Goal: Task Accomplishment & Management: Manage account settings

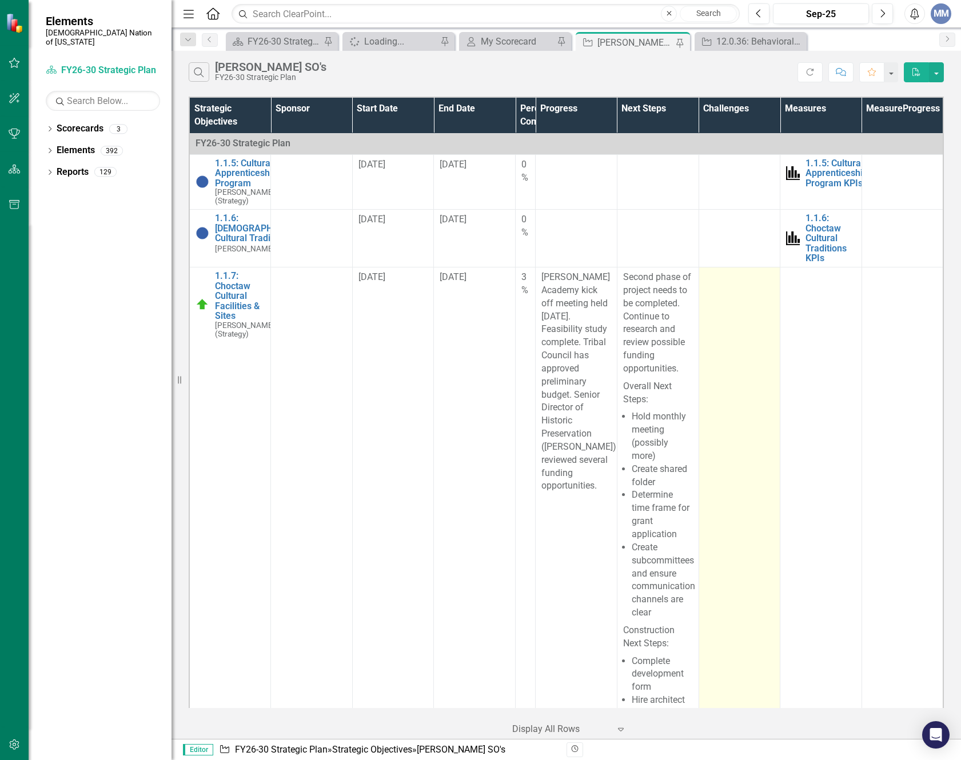
click at [731, 374] on td at bounding box center [740, 537] width 82 height 540
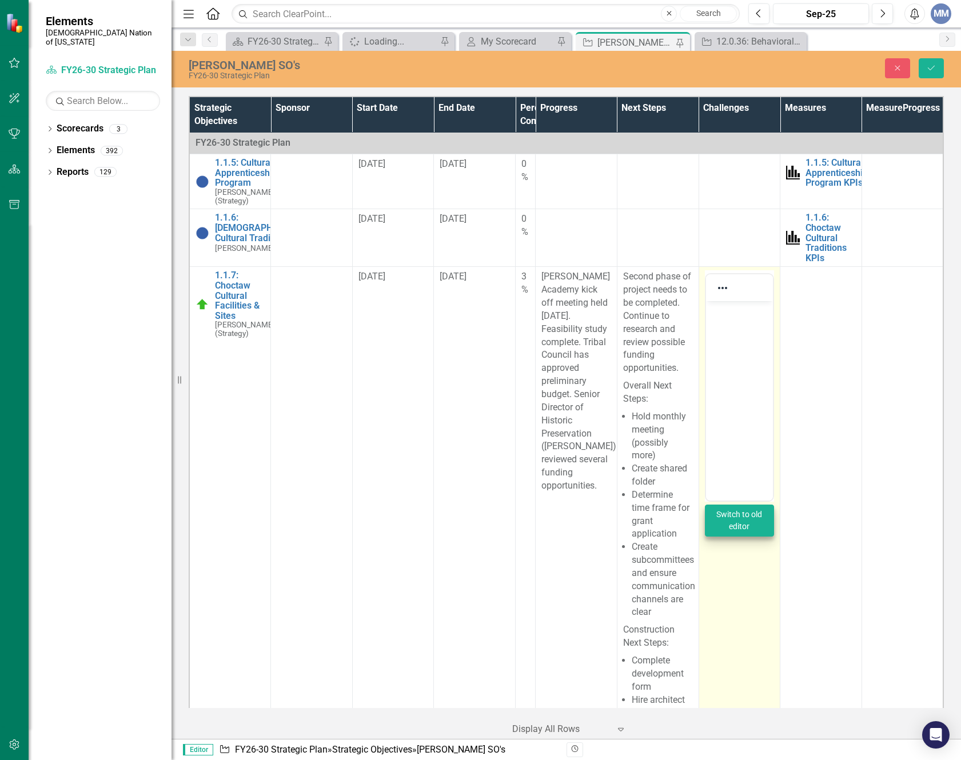
click at [721, 295] on icon "Reveal or hide additional toolbar items" at bounding box center [723, 288] width 14 height 14
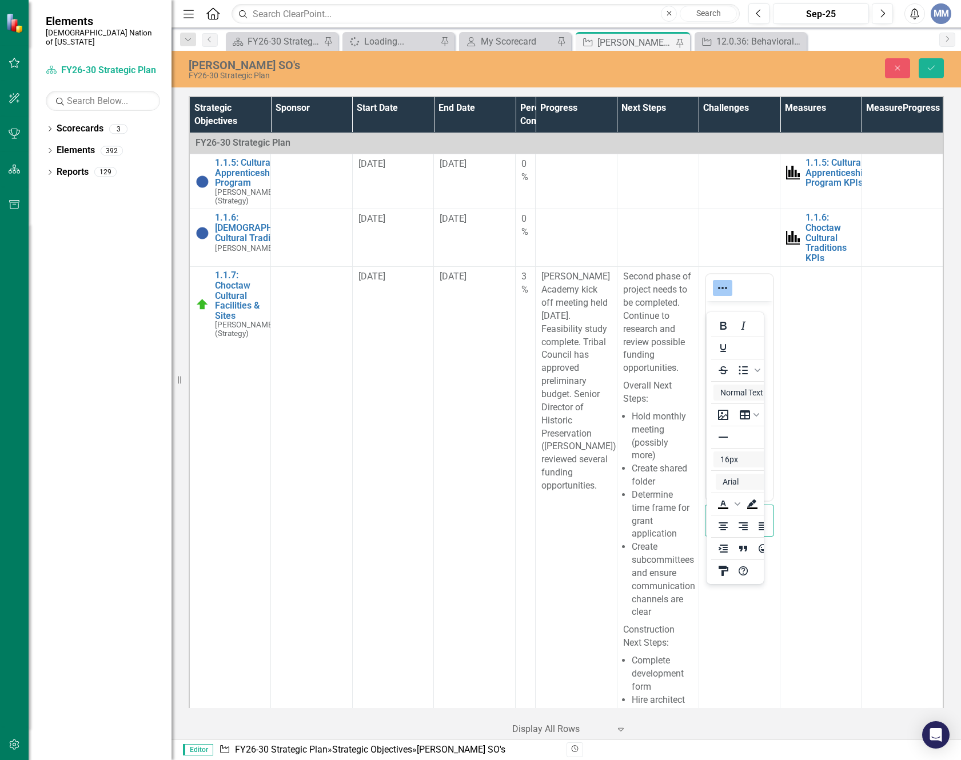
click at [827, 328] on td at bounding box center [821, 537] width 82 height 540
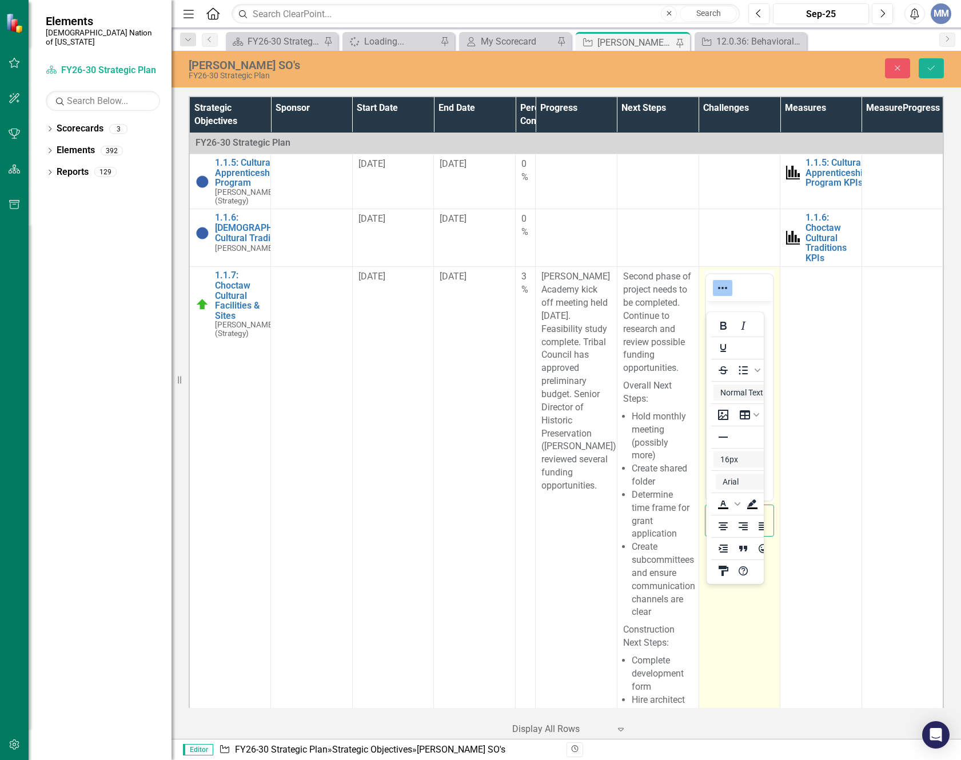
drag, startPoint x: 728, startPoint y: 645, endPoint x: 723, endPoint y: 628, distance: 17.9
click at [728, 643] on td "Switch to old editor" at bounding box center [740, 537] width 82 height 540
click at [716, 295] on icon "Reveal or hide additional toolbar items" at bounding box center [723, 288] width 14 height 14
click at [729, 336] on body "Rich Text Area. Press ALT-0 for help." at bounding box center [738, 387] width 67 height 172
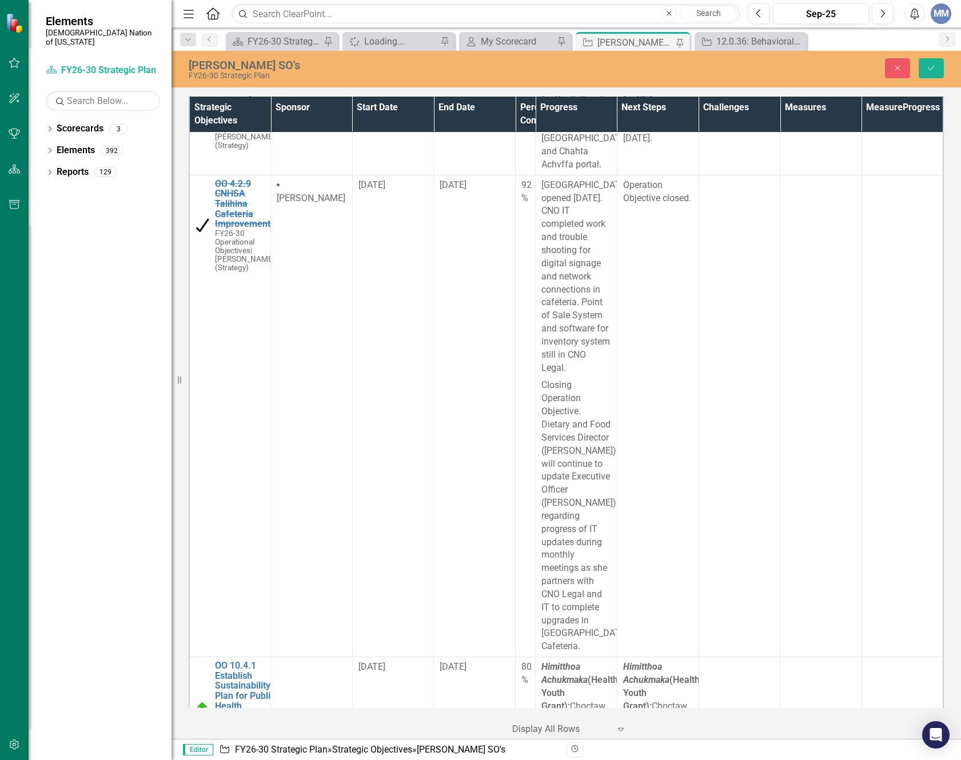
scroll to position [13435, 0]
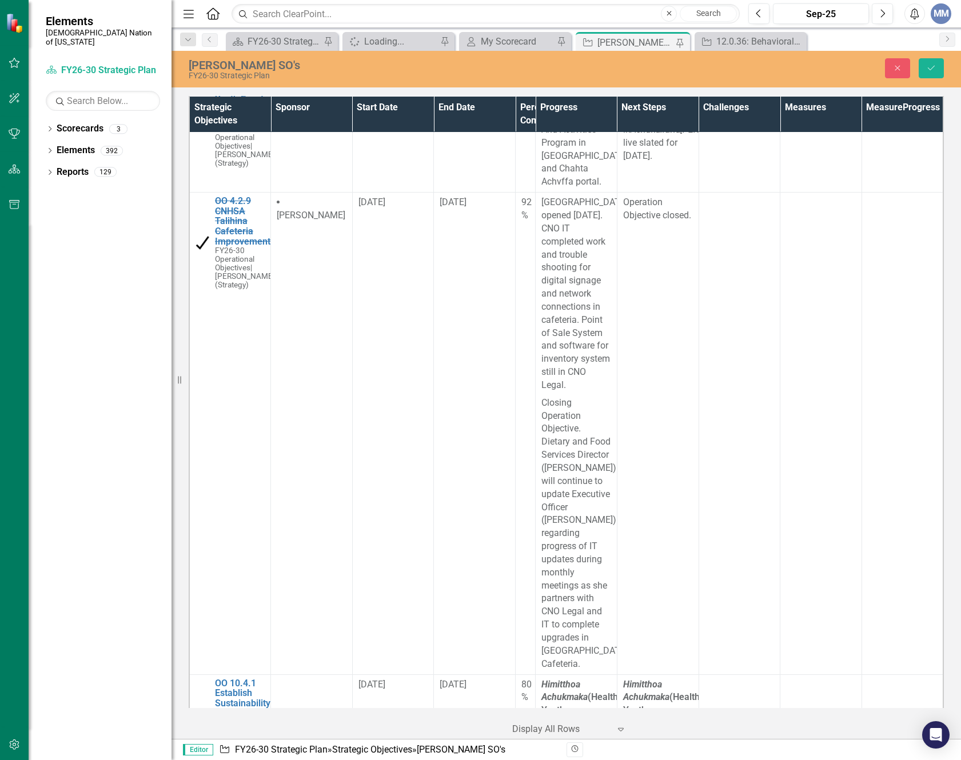
scroll to position [0, 0]
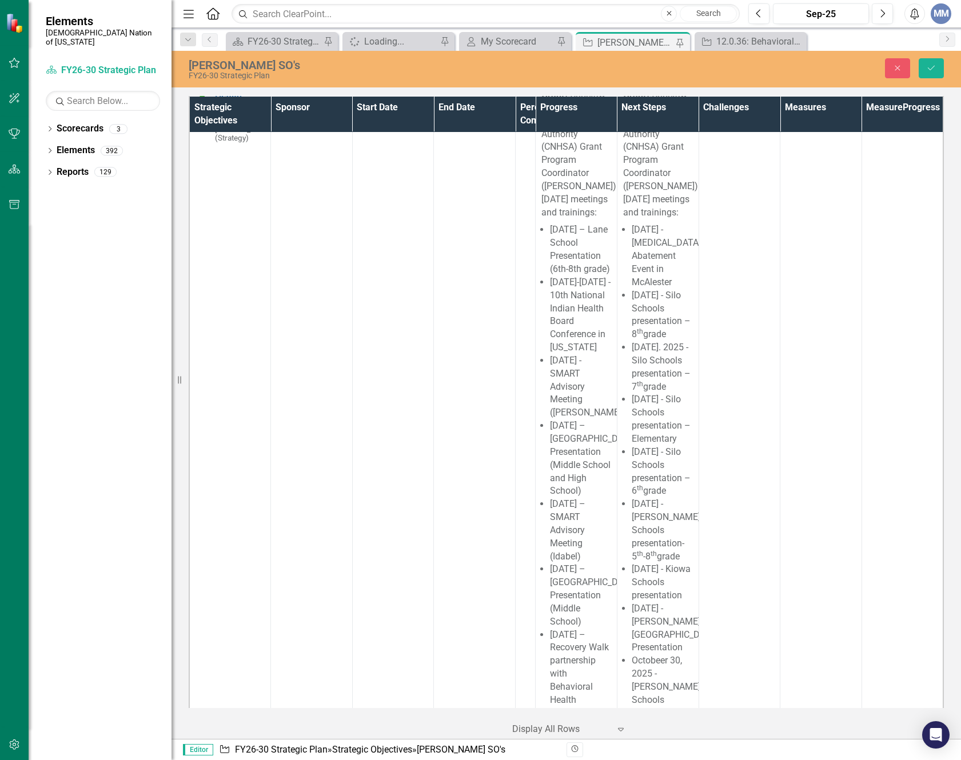
scroll to position [14349, 0]
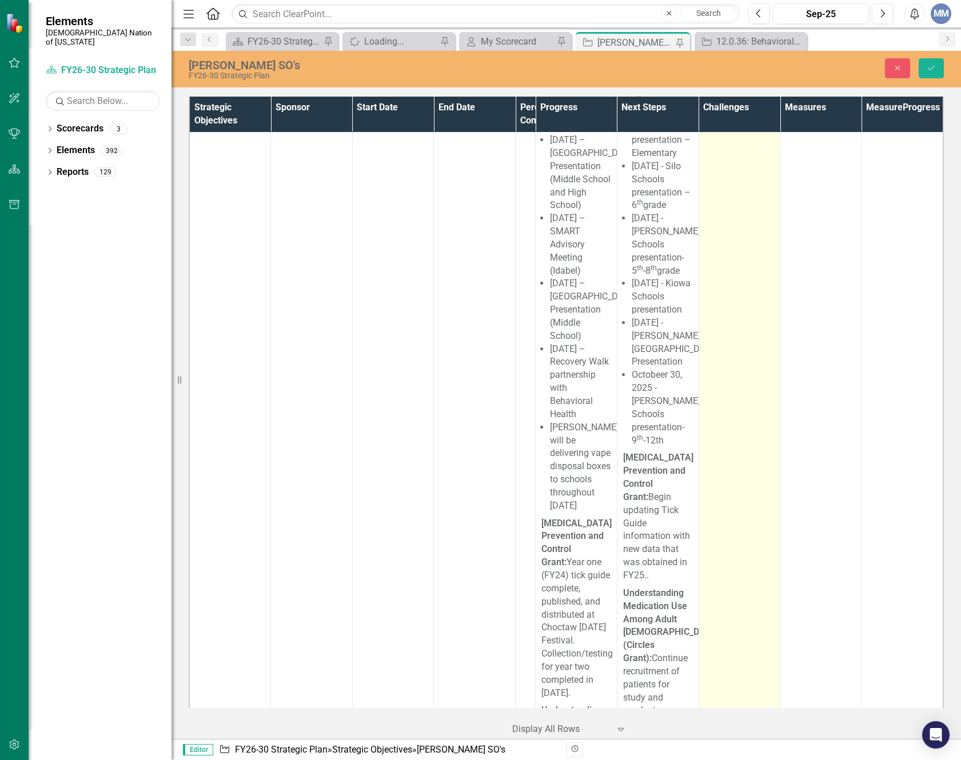
click at [723, 424] on td at bounding box center [740, 617] width 82 height 1715
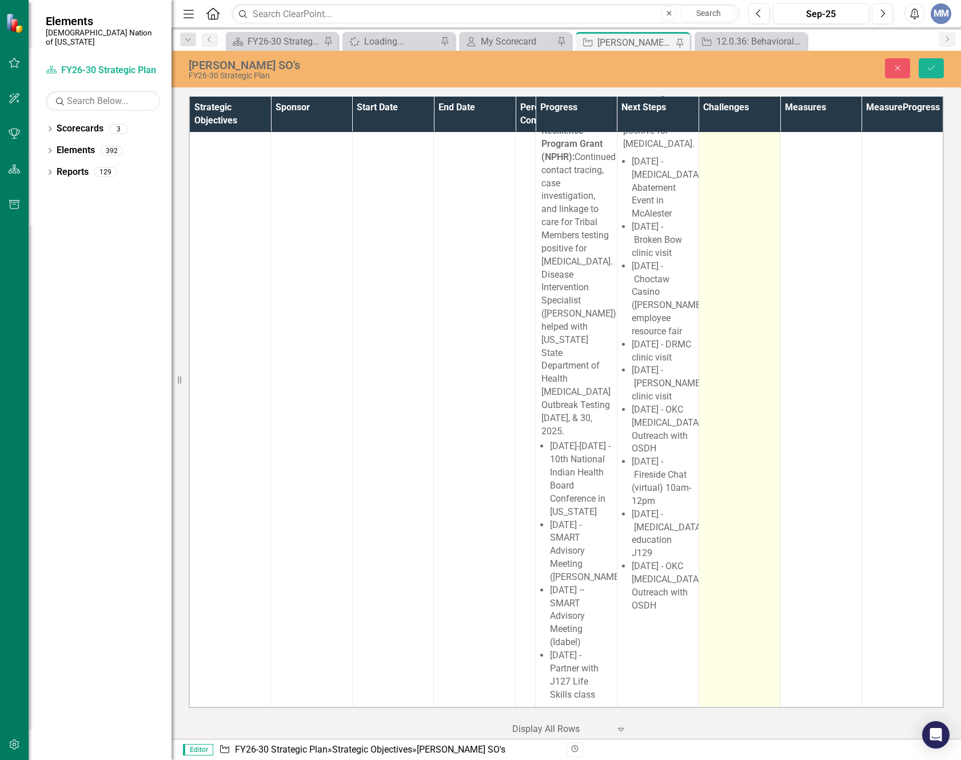
scroll to position [15793, 0]
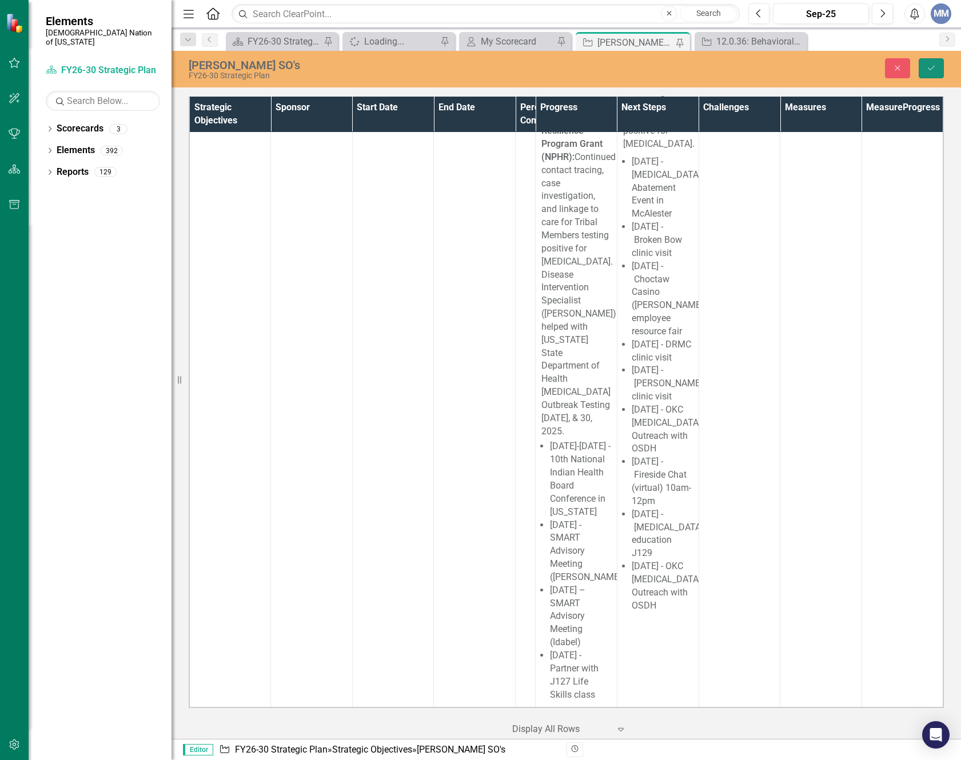
click at [937, 72] on button "Save" at bounding box center [931, 68] width 25 height 20
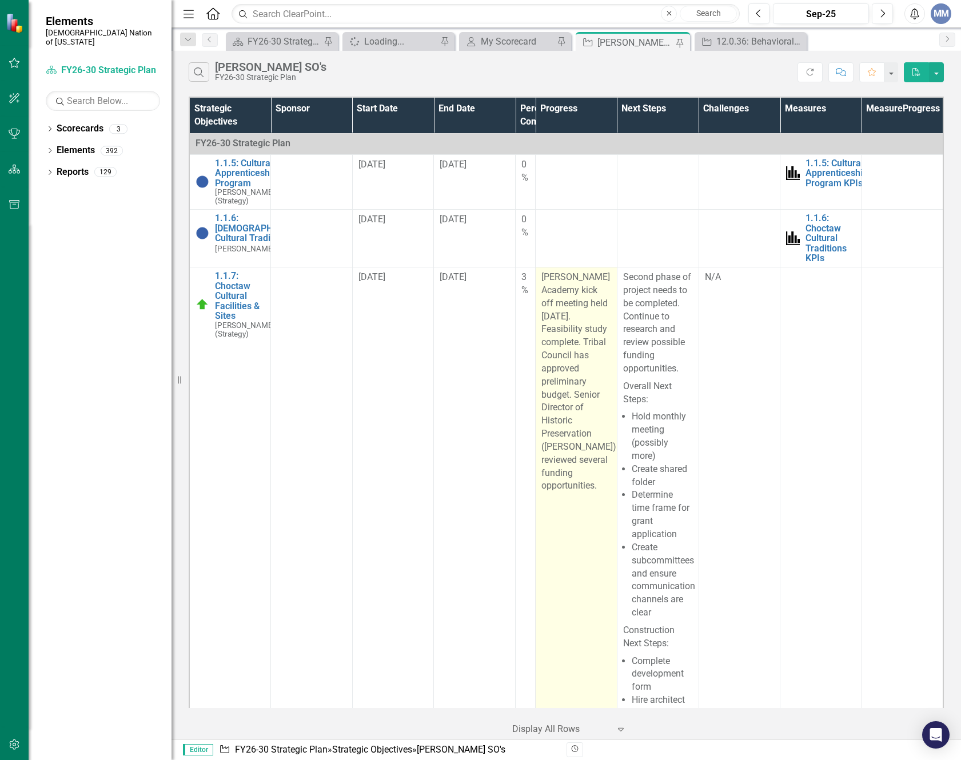
click at [588, 573] on td "[PERSON_NAME] Academy kick off meeting held [DATE]. Feasibility study complete.…" at bounding box center [577, 537] width 82 height 540
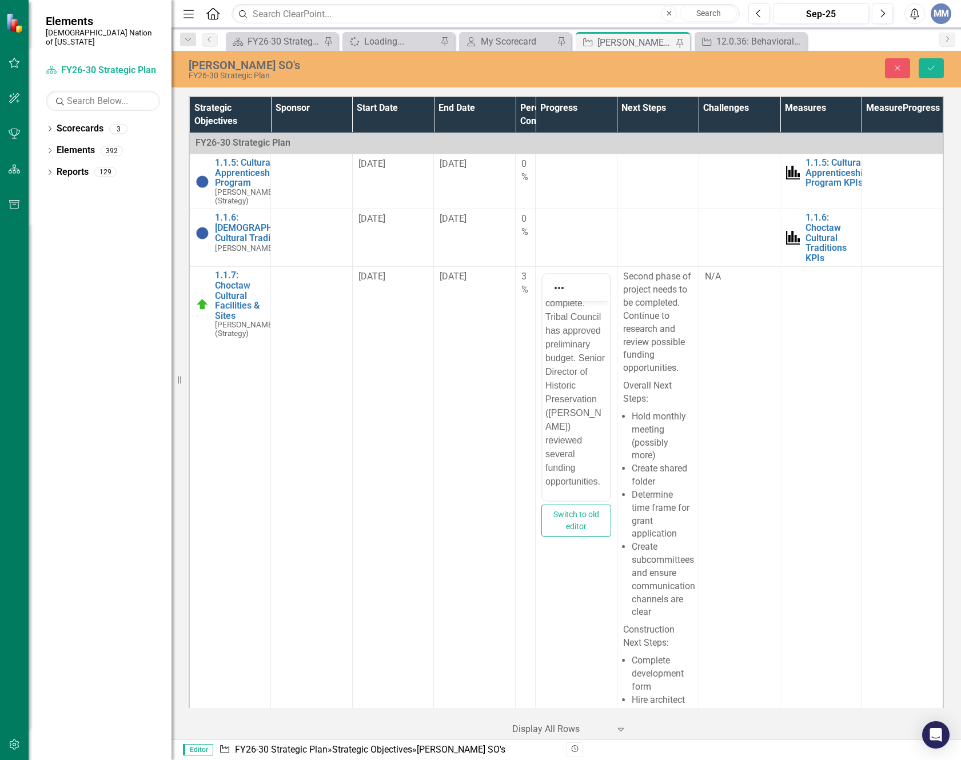
scroll to position [114, 0]
click at [595, 342] on p "[PERSON_NAME] Academy kick off meeting held [DATE]. Feasibility study complete.…" at bounding box center [576, 345] width 62 height 288
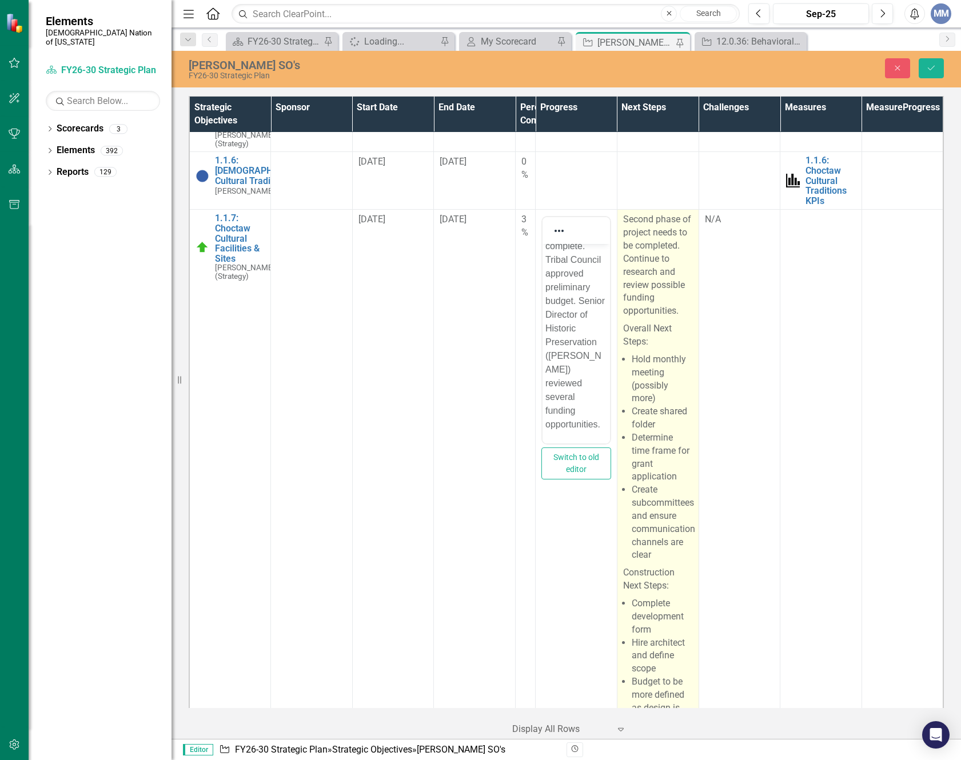
click at [681, 280] on p "Second phase of project needs to be completed. Continue to research and review …" at bounding box center [658, 266] width 70 height 107
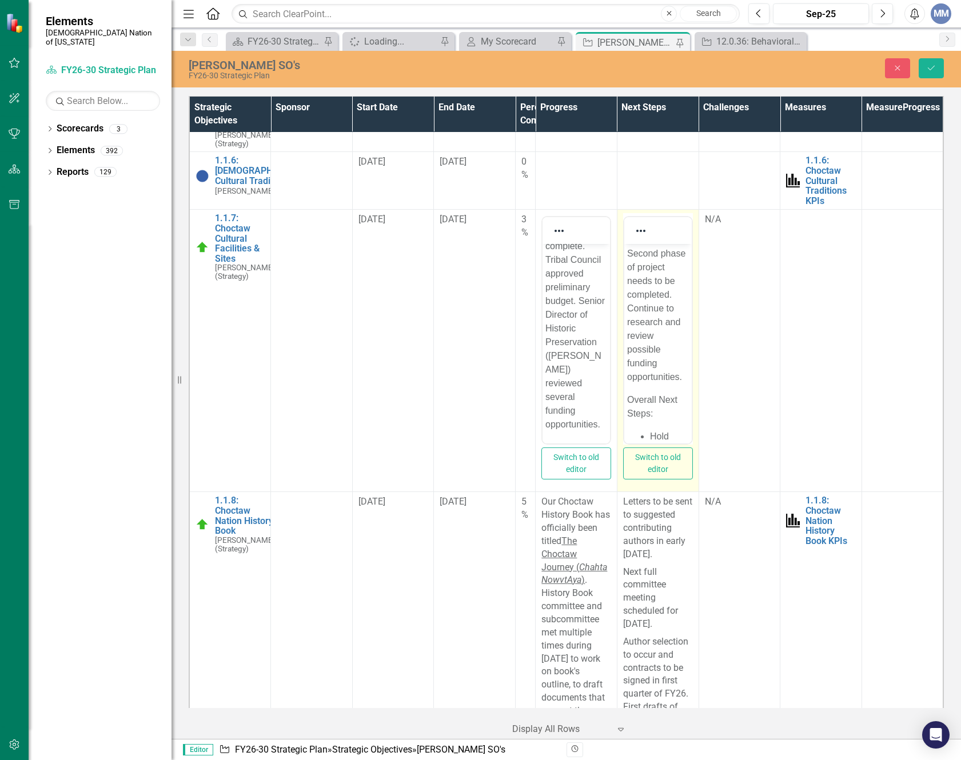
scroll to position [0, 0]
drag, startPoint x: 654, startPoint y: 293, endPoint x: 1241, endPoint y: 559, distance: 643.8
click at [624, 298] on html "Second phase of project needs to be completed. Continue to research and review …" at bounding box center [657, 658] width 67 height 829
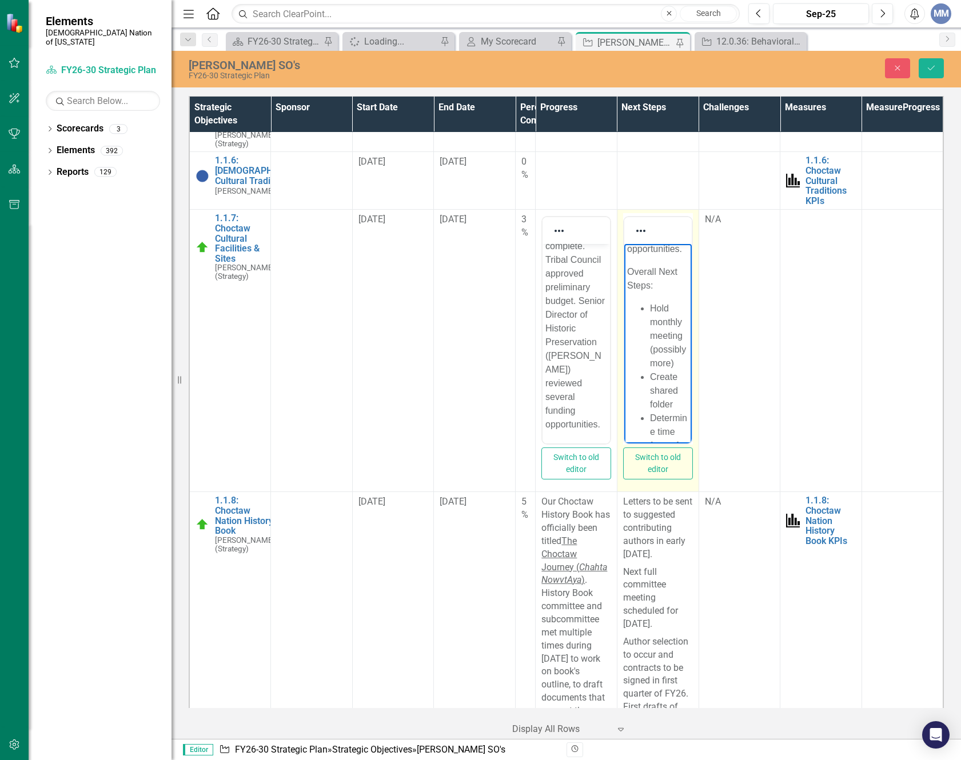
scroll to position [172, 0]
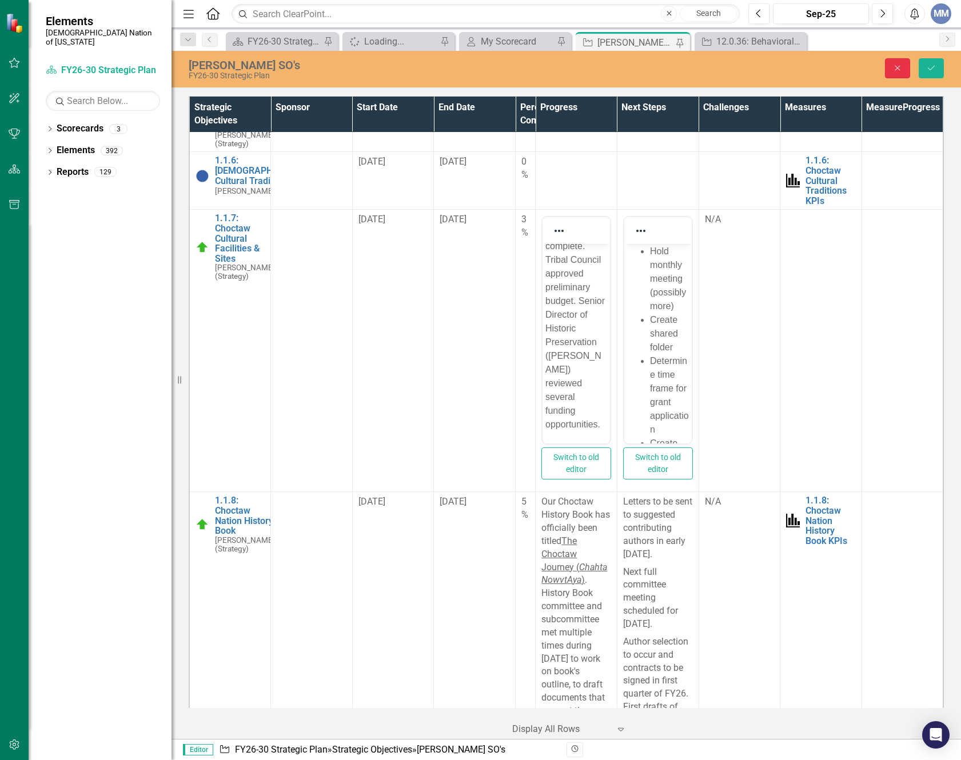
click at [887, 70] on button "Close" at bounding box center [897, 68] width 25 height 20
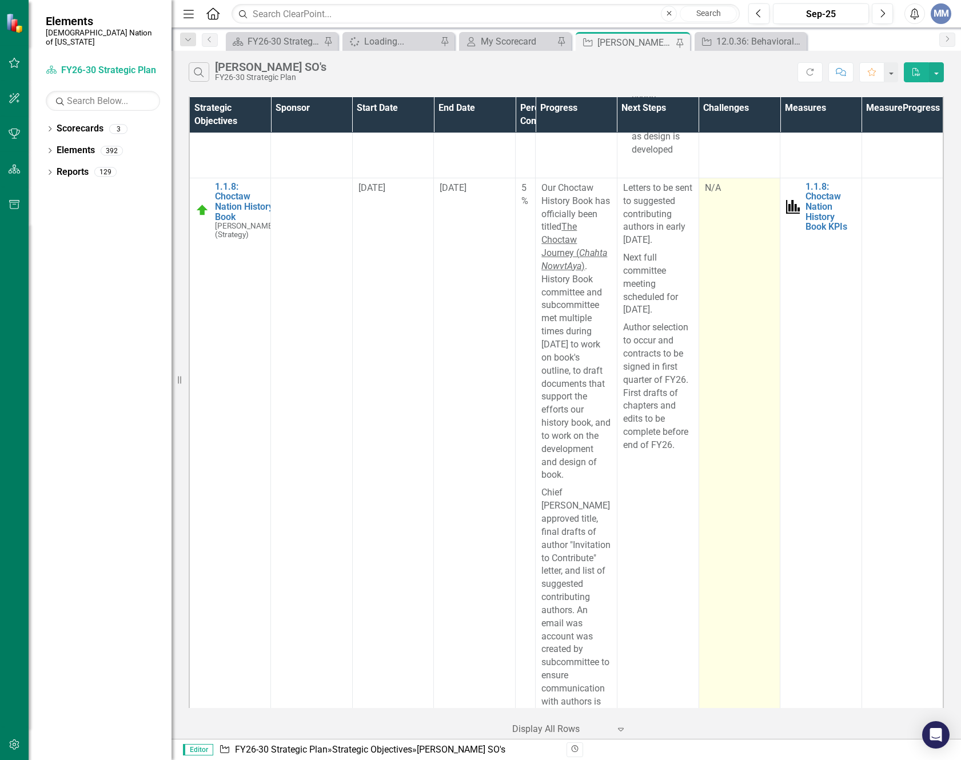
scroll to position [686, 0]
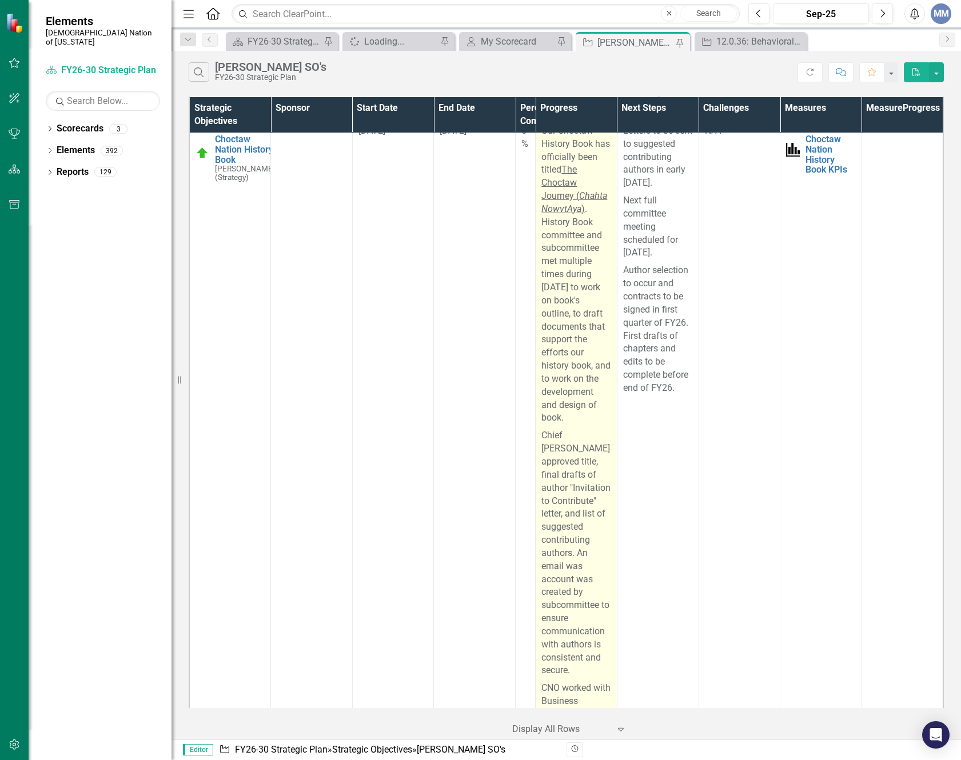
click at [606, 260] on p "Our Choctaw History Book has officially been titled The Choctaw Journey ( Chaht…" at bounding box center [576, 276] width 70 height 302
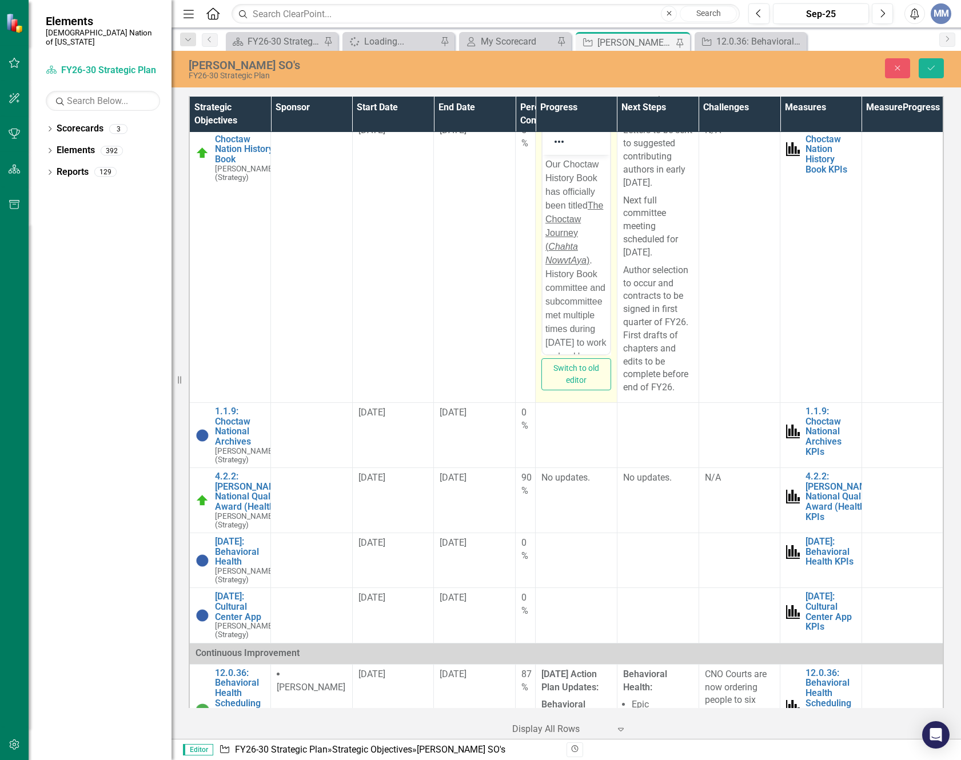
scroll to position [0, 0]
drag, startPoint x: 565, startPoint y: 164, endPoint x: 446, endPoint y: 152, distance: 119.5
click at [543, 155] on html "Our Choctaw History Book has officially been titled The Choctaw Journey ( Chaht…" at bounding box center [576, 521] width 67 height 733
click at [932, 58] on button "Save" at bounding box center [931, 68] width 25 height 20
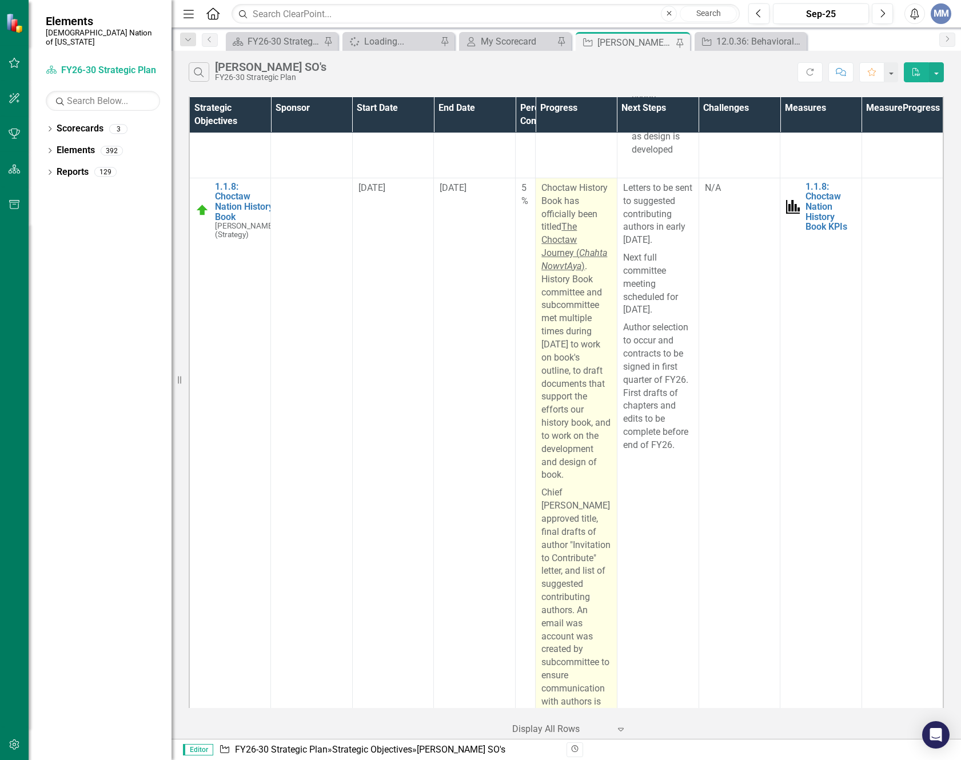
scroll to position [686, 0]
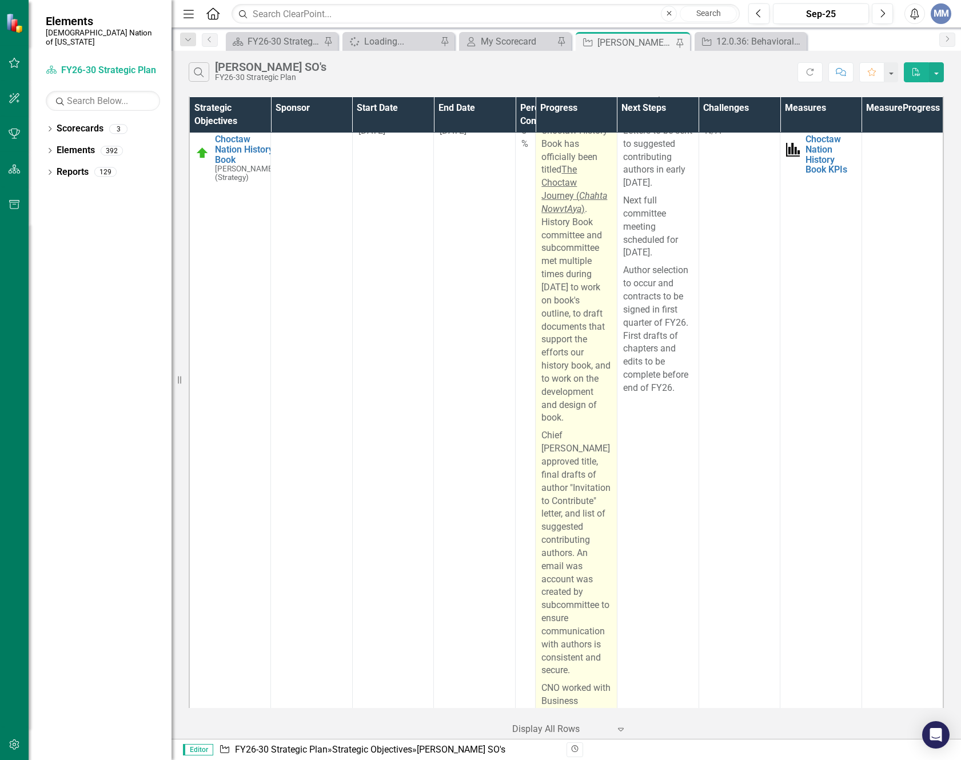
click at [592, 374] on p "Choctaw History Book has officially been titled The Choctaw Journey ( Chahta No…" at bounding box center [576, 276] width 70 height 302
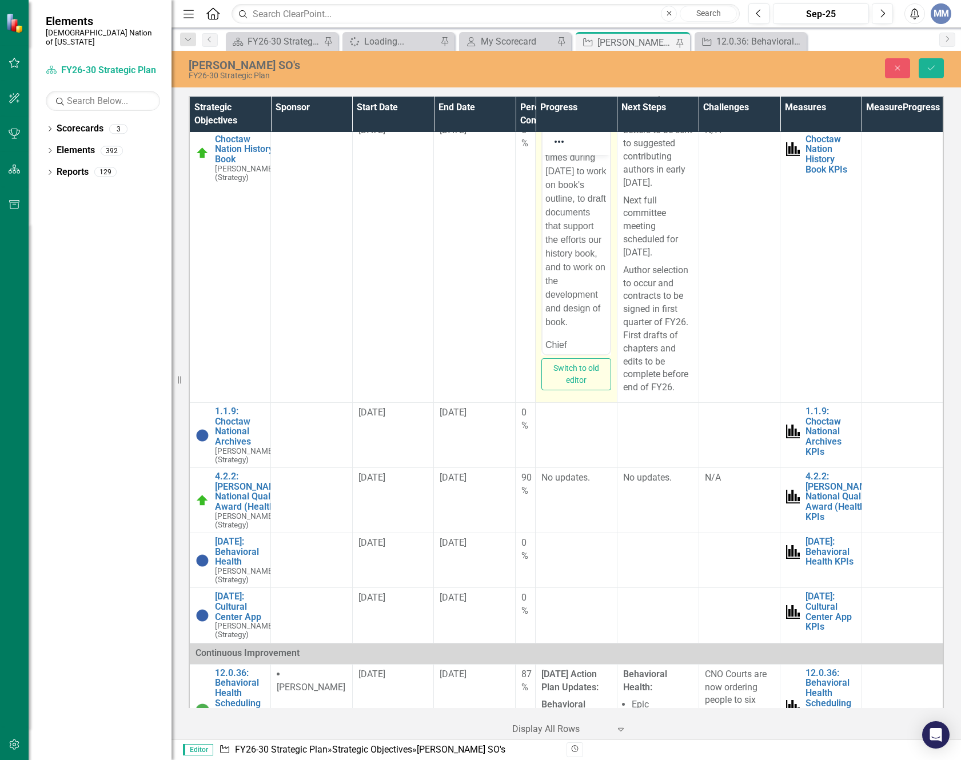
scroll to position [114, 0]
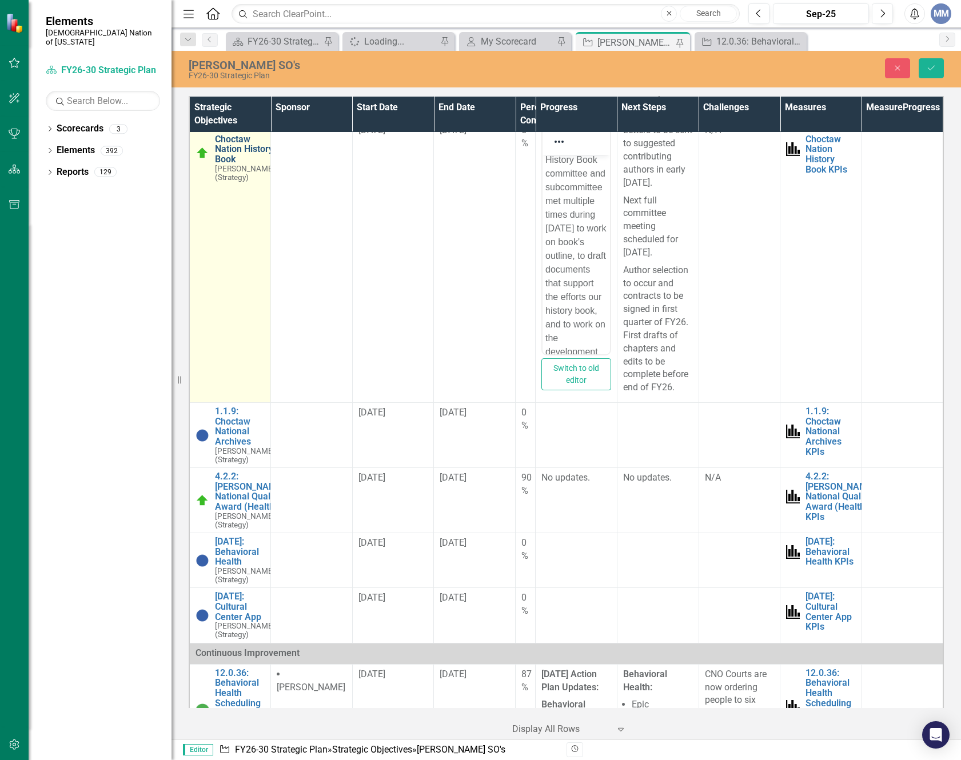
click at [237, 164] on link "1.1.8: Choctaw Nation History Book" at bounding box center [245, 144] width 60 height 40
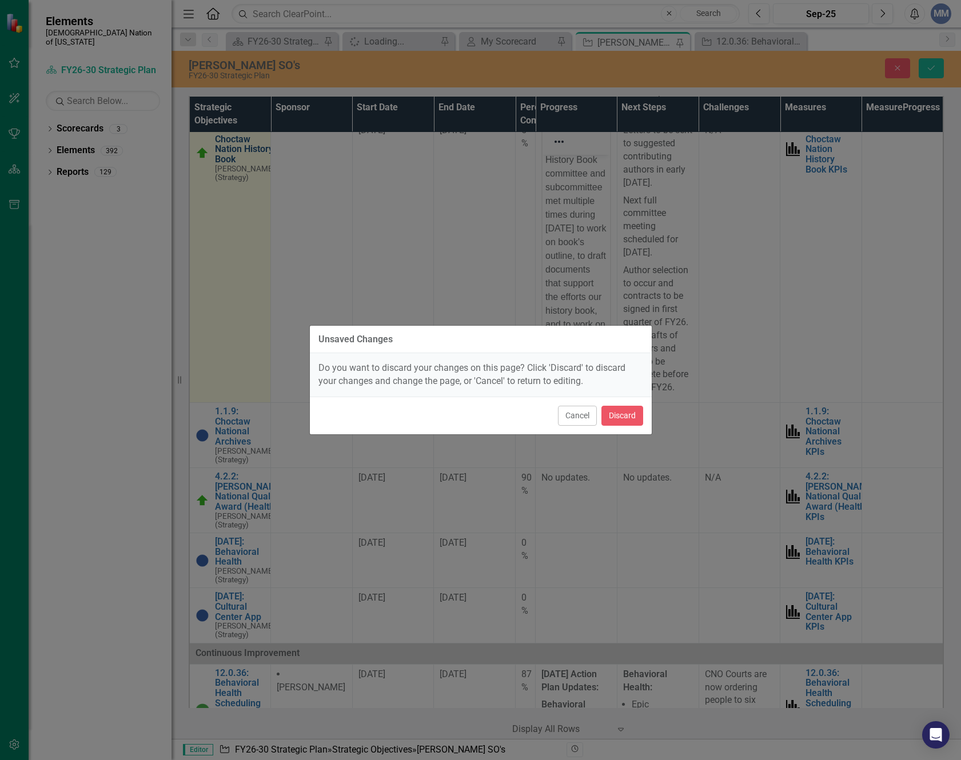
click at [237, 168] on div "Unsaved Changes Do you want to discard your changes on this page? Click 'Discar…" at bounding box center [480, 380] width 961 height 760
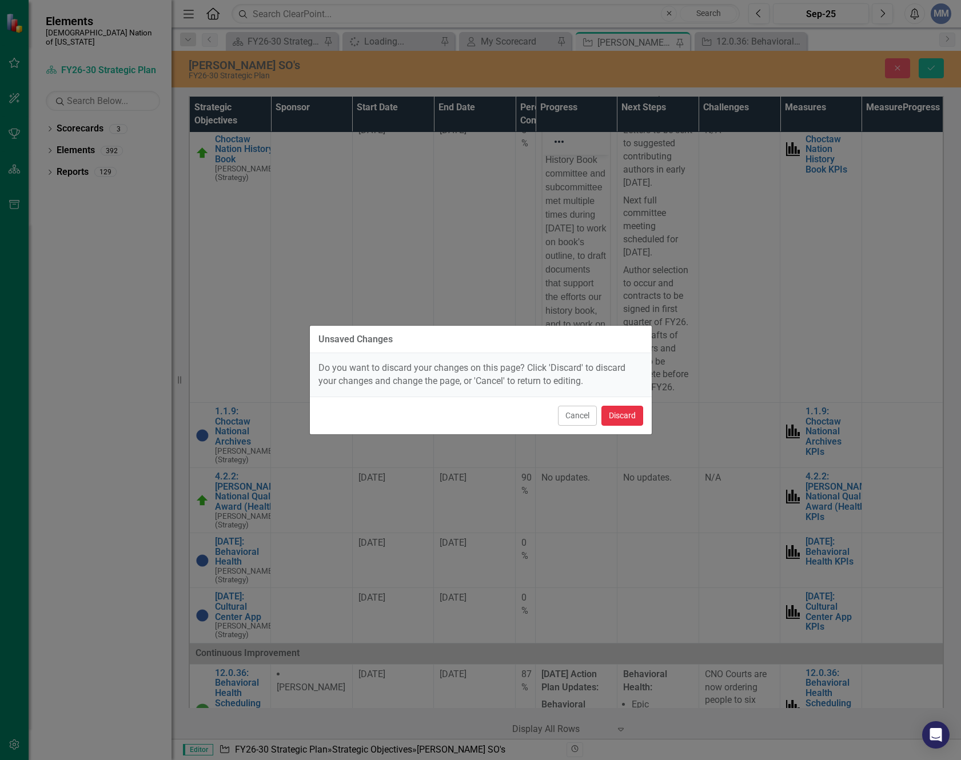
click at [613, 418] on button "Discard" at bounding box center [622, 416] width 42 height 20
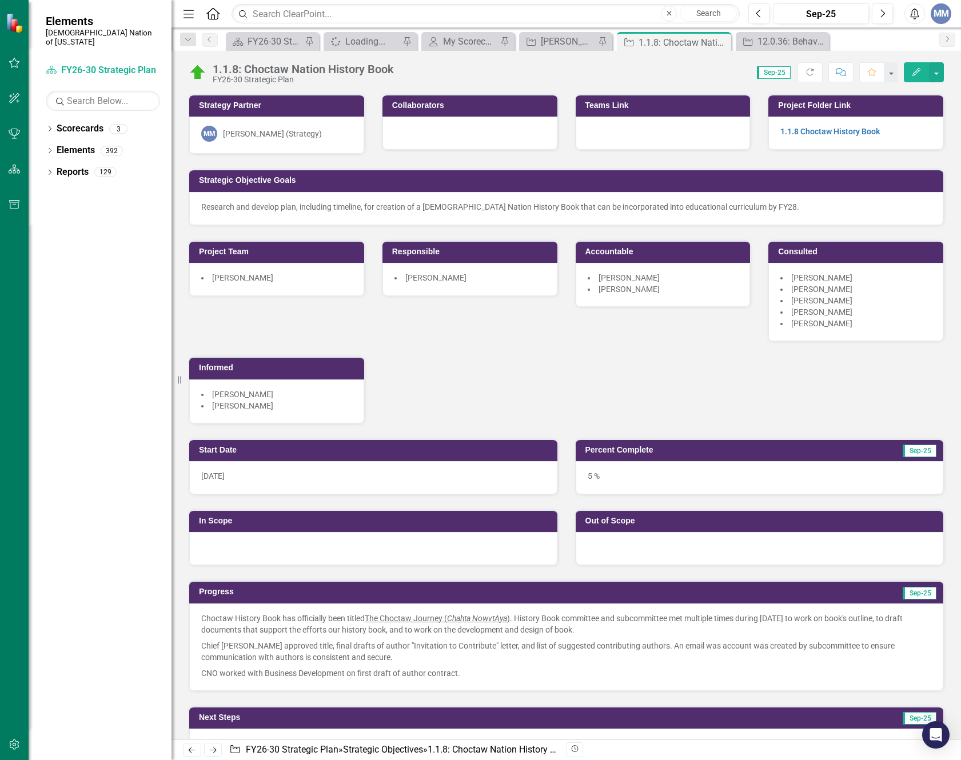
scroll to position [400, 0]
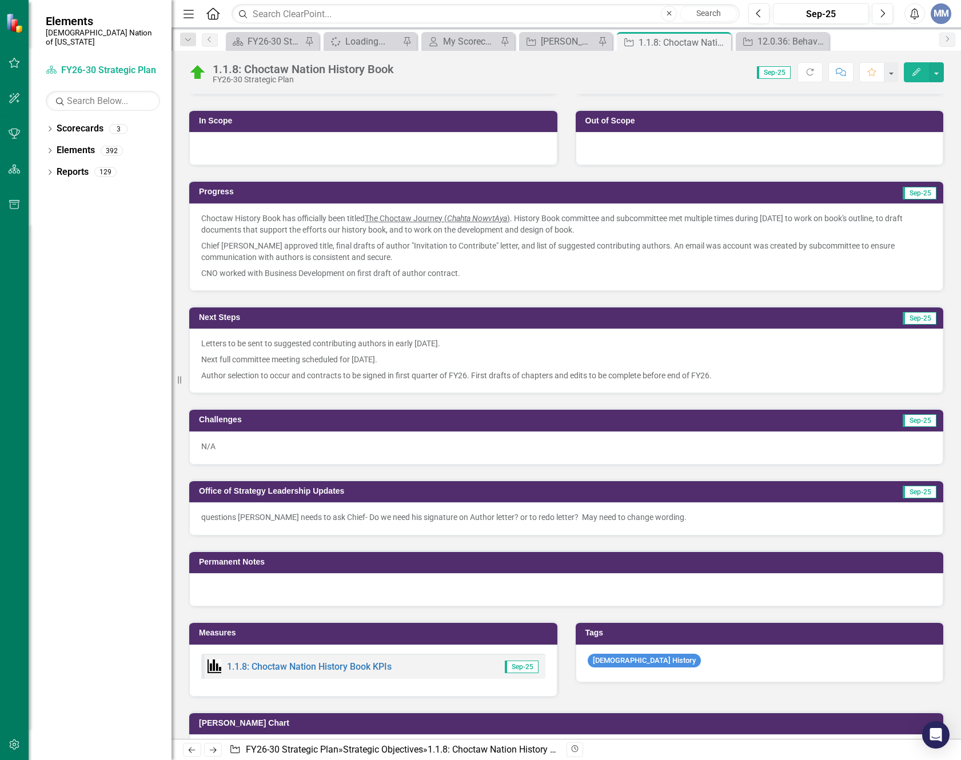
click at [292, 224] on p "Choctaw History Book has officially been titled The Choctaw Journey ( Chahta No…" at bounding box center [566, 225] width 730 height 25
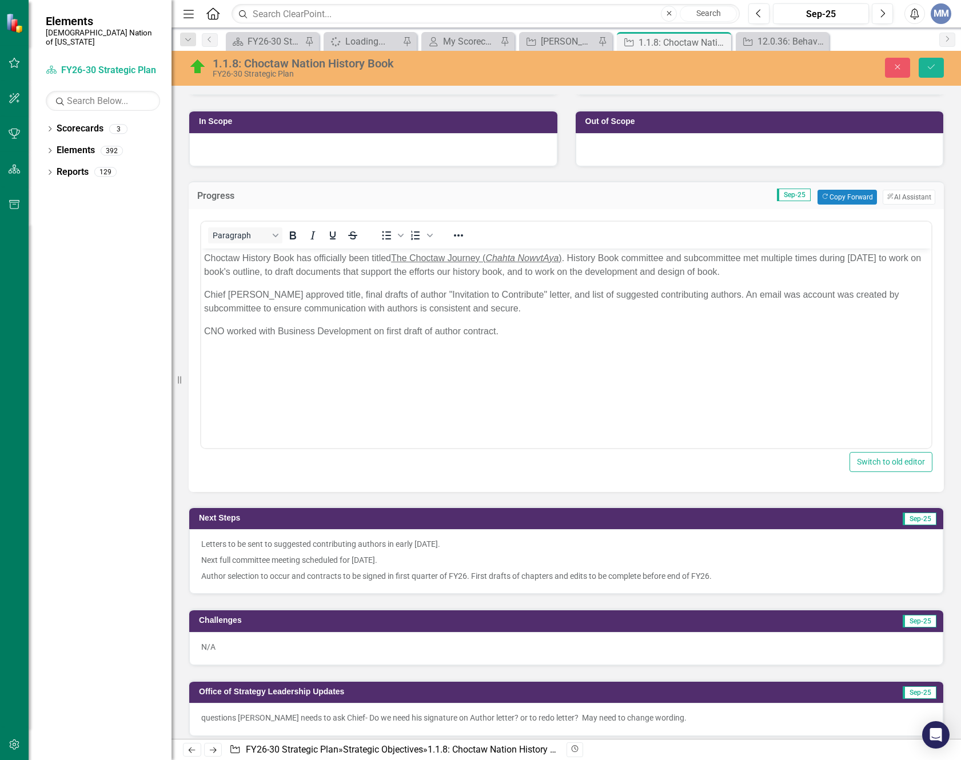
scroll to position [0, 0]
click at [314, 256] on p "Choctaw History Book has officially been titled The Choctaw Journey ( Chahta No…" at bounding box center [566, 264] width 724 height 27
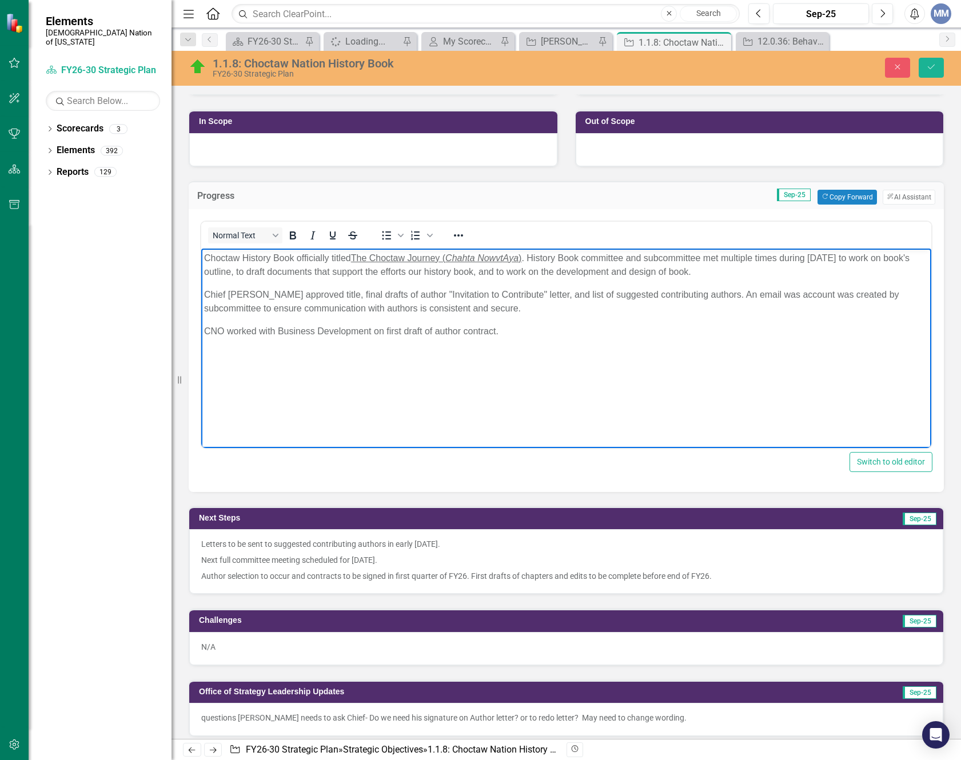
click at [285, 276] on p "[DEMOGRAPHIC_DATA] History Book officially titled The Choctaw Journey ( Chahta …" at bounding box center [566, 264] width 724 height 27
click at [455, 271] on p "[DEMOGRAPHIC_DATA] History Book officially titled The Choctaw Journey ( Chahta …" at bounding box center [566, 264] width 724 height 27
click at [412, 265] on p "[DEMOGRAPHIC_DATA] History Book officially titled The Choctaw Journey ( Chahta …" at bounding box center [566, 264] width 724 height 27
click at [520, 269] on p "[DEMOGRAPHIC_DATA] History Book officially titled The Choctaw Journey ( Chahta …" at bounding box center [566, 264] width 724 height 27
click at [589, 399] on body "[DEMOGRAPHIC_DATA] History Book officially titled The Choctaw Journey ( Chahta …" at bounding box center [566, 334] width 730 height 172
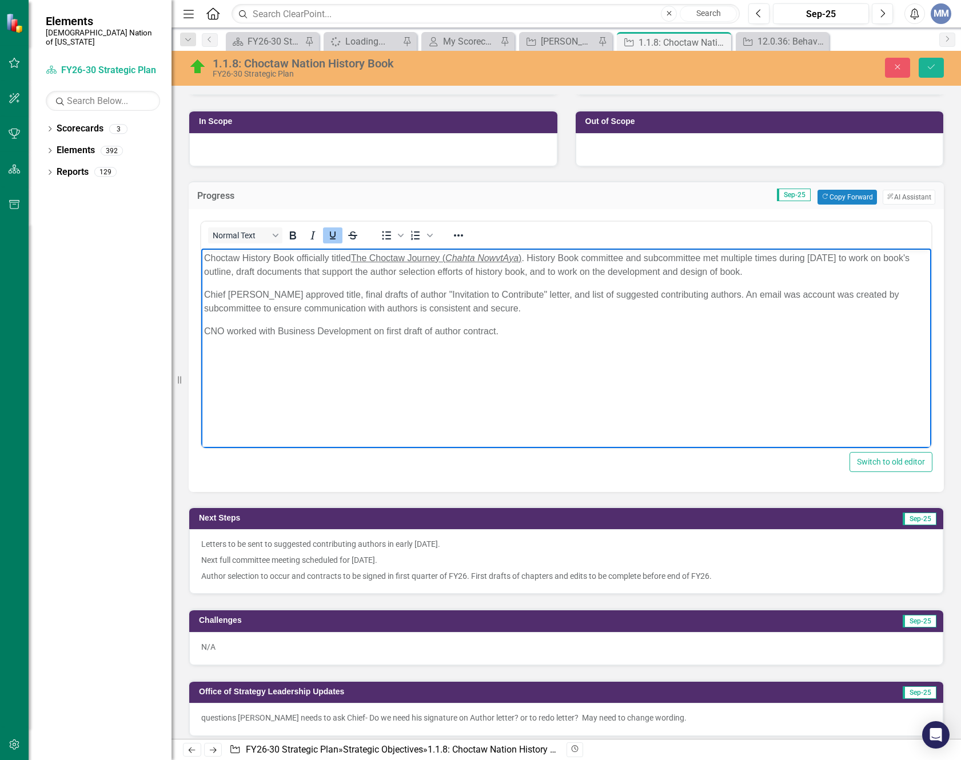
click at [412, 263] on p "[DEMOGRAPHIC_DATA] History Book officially titled The Choctaw Journey ( Chahta …" at bounding box center [566, 264] width 724 height 27
click at [410, 272] on p "[DEMOGRAPHIC_DATA] History Book officially titled The Choctaw Journey ( Chahta …" at bounding box center [566, 264] width 724 height 27
click at [637, 273] on p "[DEMOGRAPHIC_DATA] History Book officially titled The Choctaw Journey ( Chahta …" at bounding box center [566, 264] width 724 height 27
click at [567, 294] on p "Chief [PERSON_NAME] approved title, final drafts of author "Invitation to Contr…" at bounding box center [566, 301] width 724 height 27
click at [777, 291] on p "Chief [PERSON_NAME] approved title, final drafts of author "Invitation to Contr…" at bounding box center [566, 301] width 724 height 27
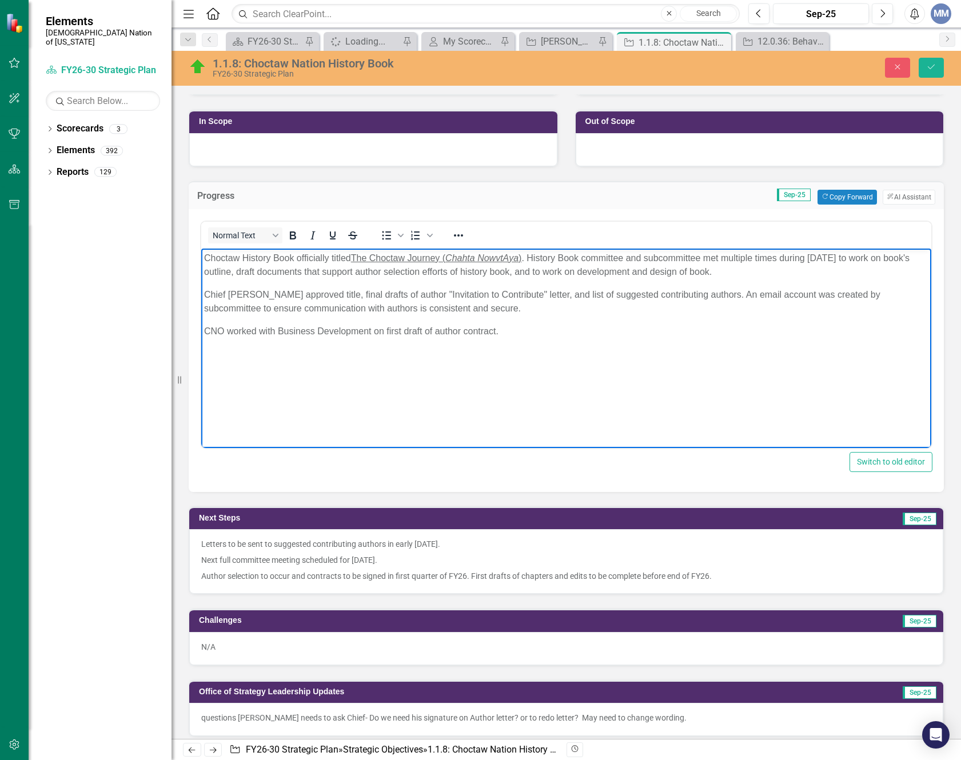
click at [480, 544] on p "Letters to be sent to suggested contributing authors in early [DATE]." at bounding box center [566, 546] width 730 height 14
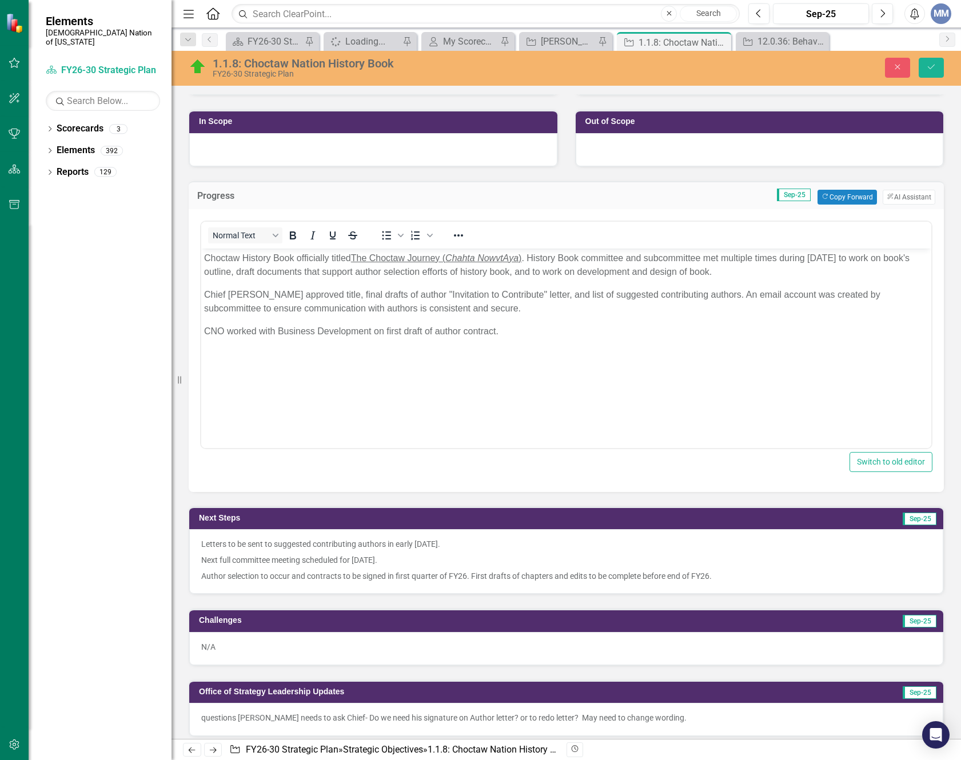
click at [480, 544] on p "Letters to be sent to suggested contributing authors in early [DATE]." at bounding box center [566, 546] width 730 height 14
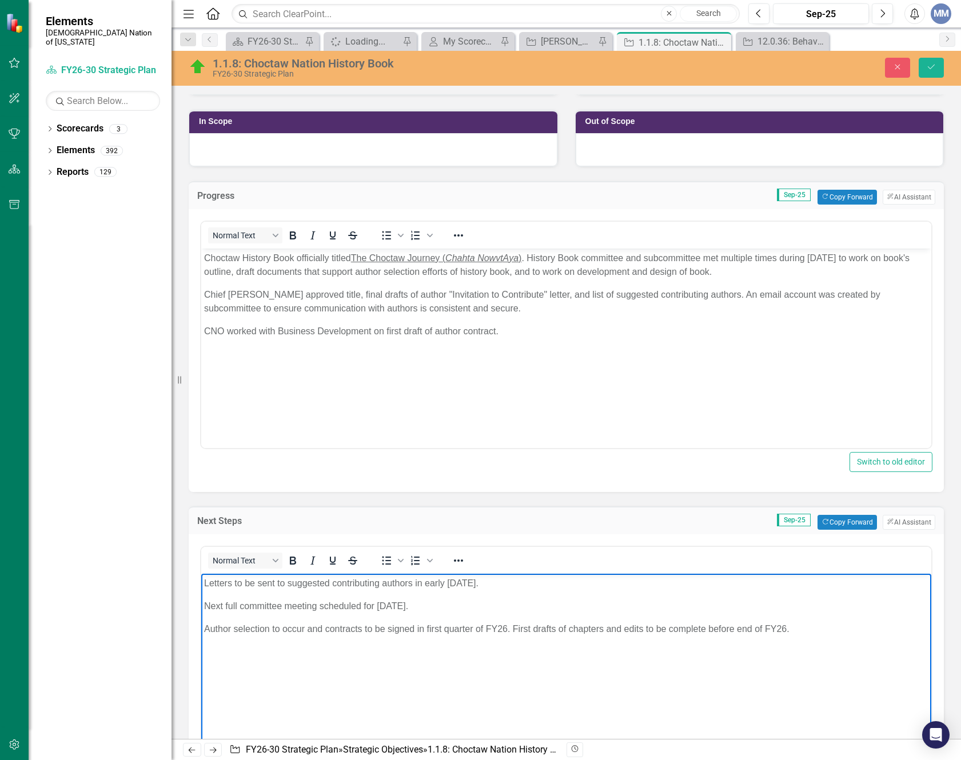
click at [529, 584] on p "Letters to be sent to suggested contributing authors in early [DATE]." at bounding box center [566, 583] width 724 height 14
click at [932, 77] on button "Save" at bounding box center [931, 68] width 25 height 20
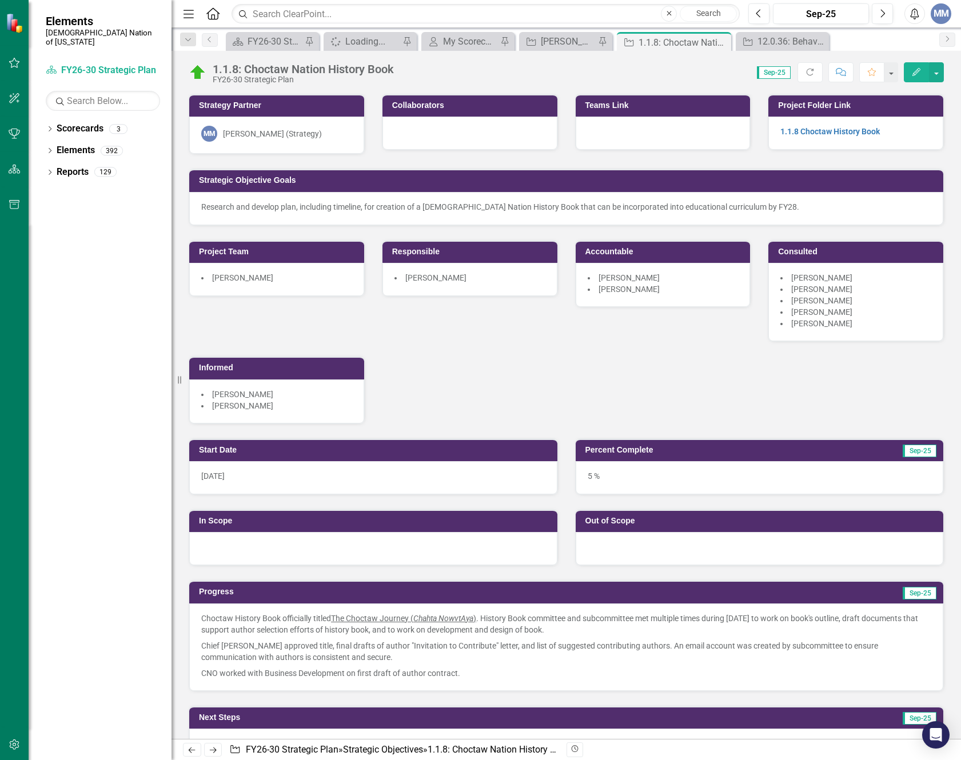
scroll to position [172, 0]
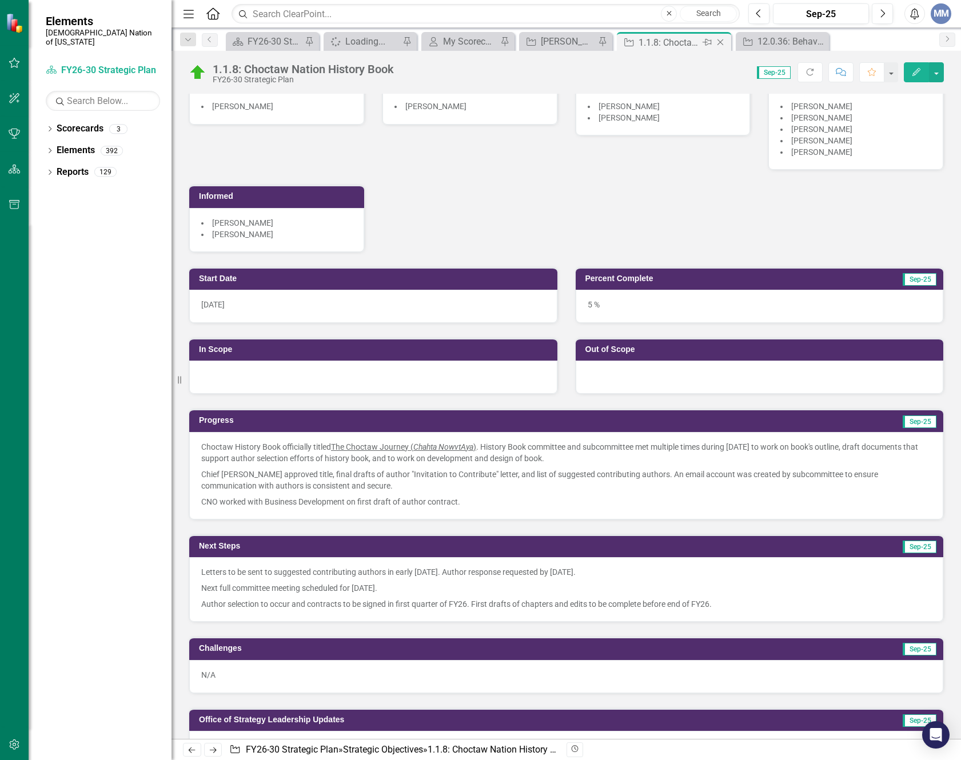
click at [724, 41] on icon "Close" at bounding box center [720, 42] width 11 height 9
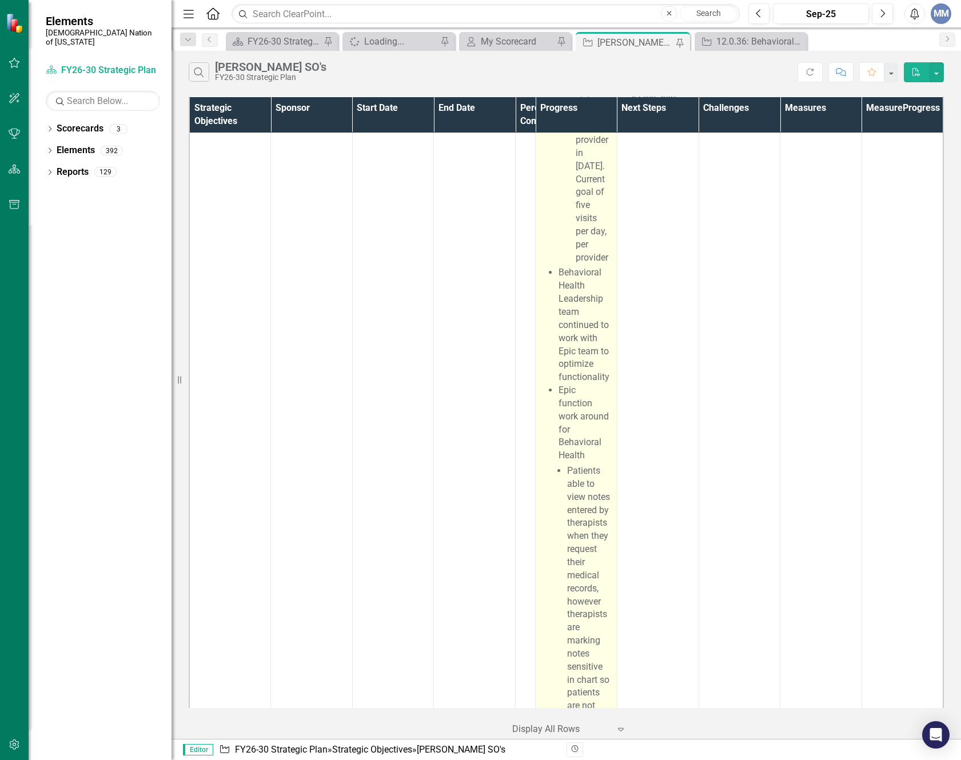
scroll to position [1601, 0]
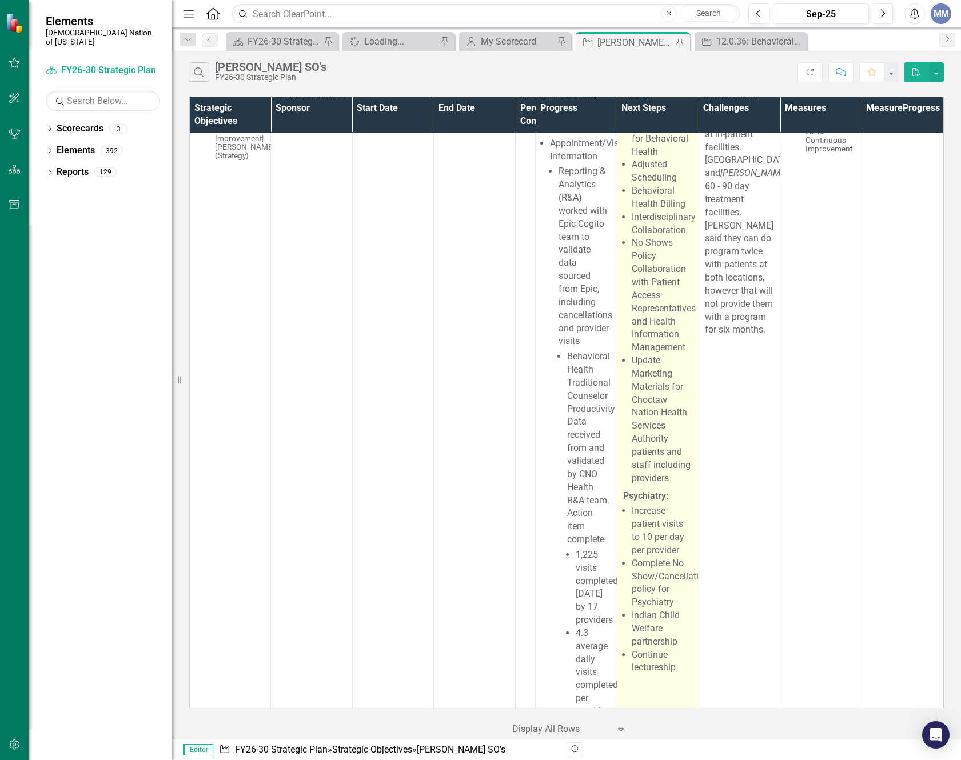
click at [676, 104] on p "Behavioral Health:" at bounding box center [658, 89] width 70 height 29
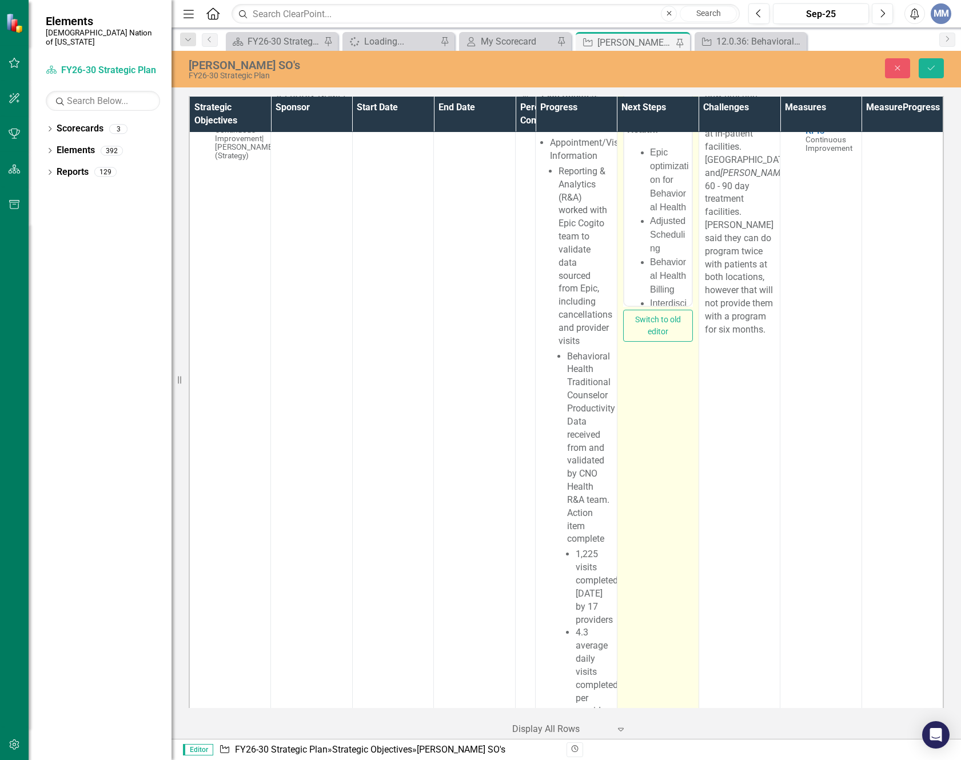
scroll to position [0, 0]
click at [627, 110] on strong "Behavioral Health:" at bounding box center [650, 121] width 47 height 23
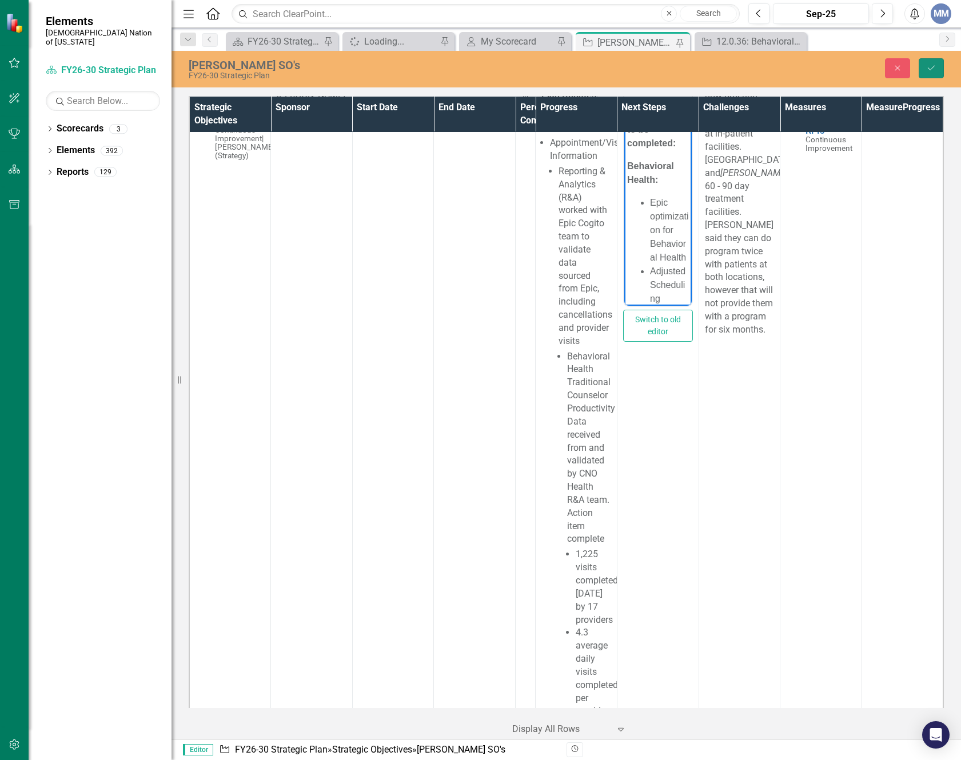
click at [927, 73] on button "Save" at bounding box center [931, 68] width 25 height 20
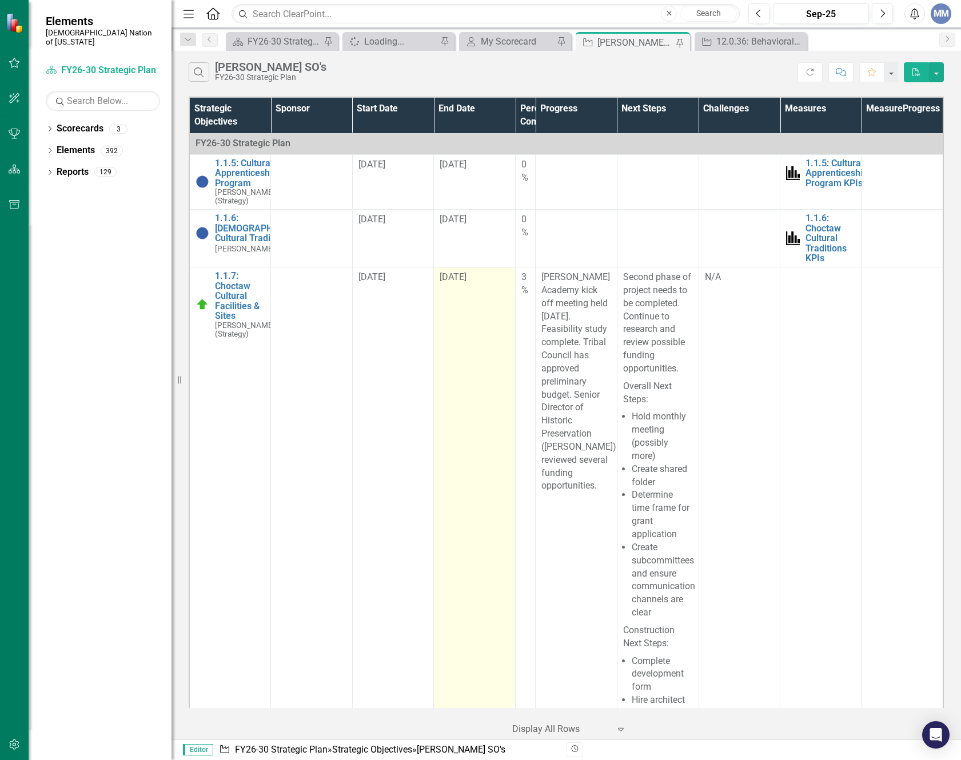
click at [480, 440] on td "[DATE]" at bounding box center [475, 537] width 82 height 540
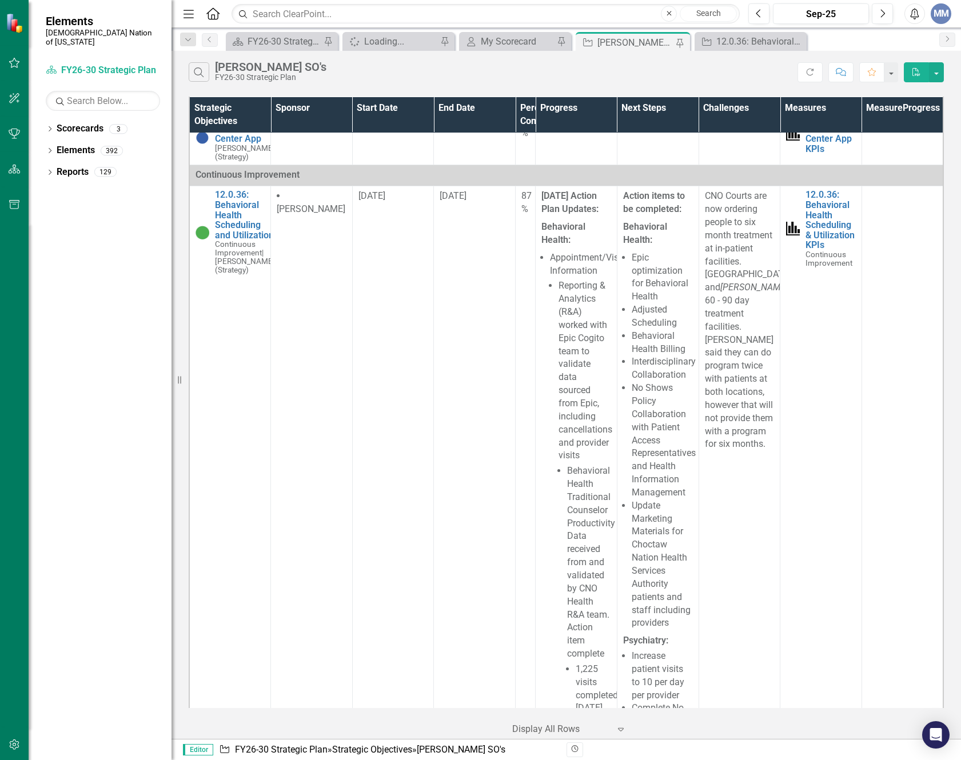
scroll to position [1544, 0]
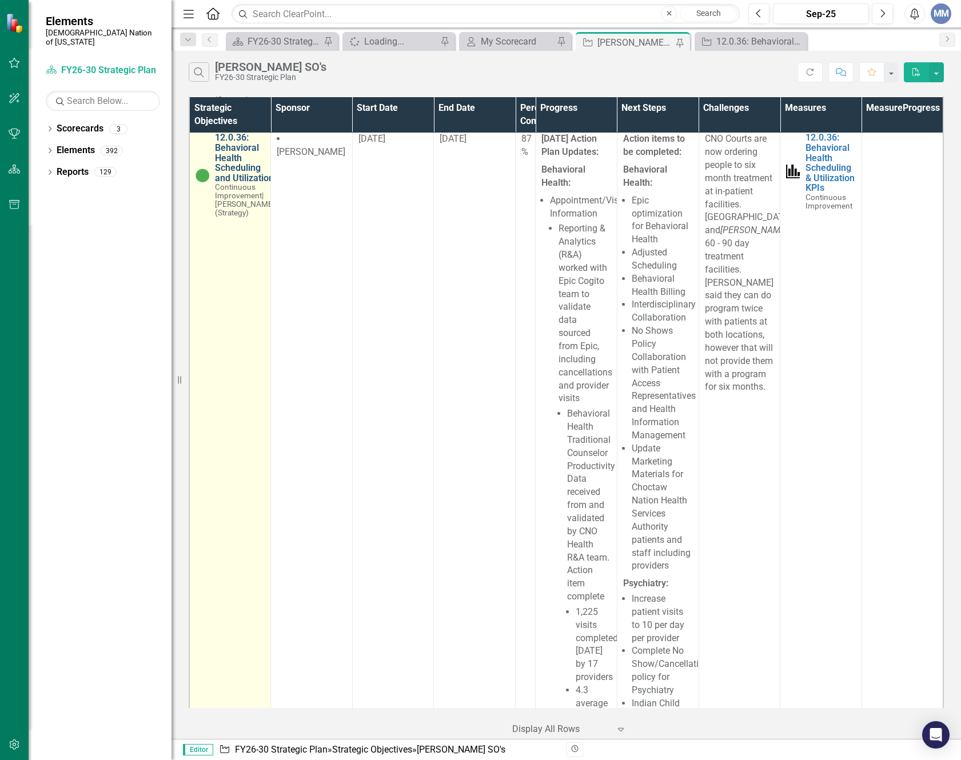
click at [221, 183] on link "12.0.36: Behavioral Health Scheduling and Utilization" at bounding box center [245, 158] width 60 height 50
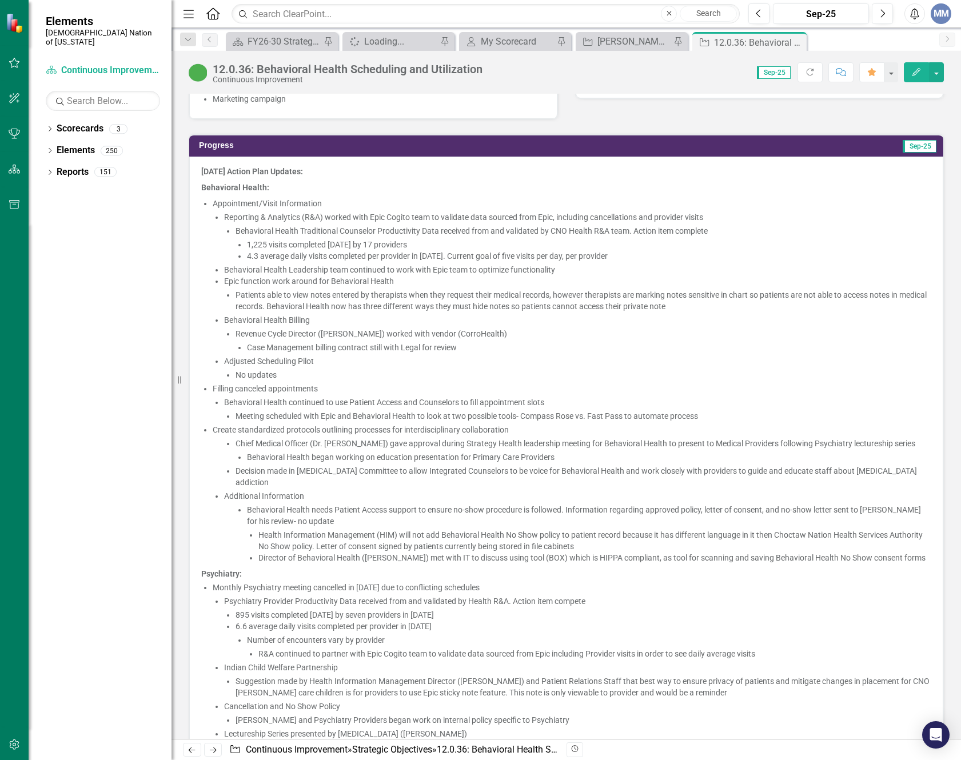
scroll to position [972, 0]
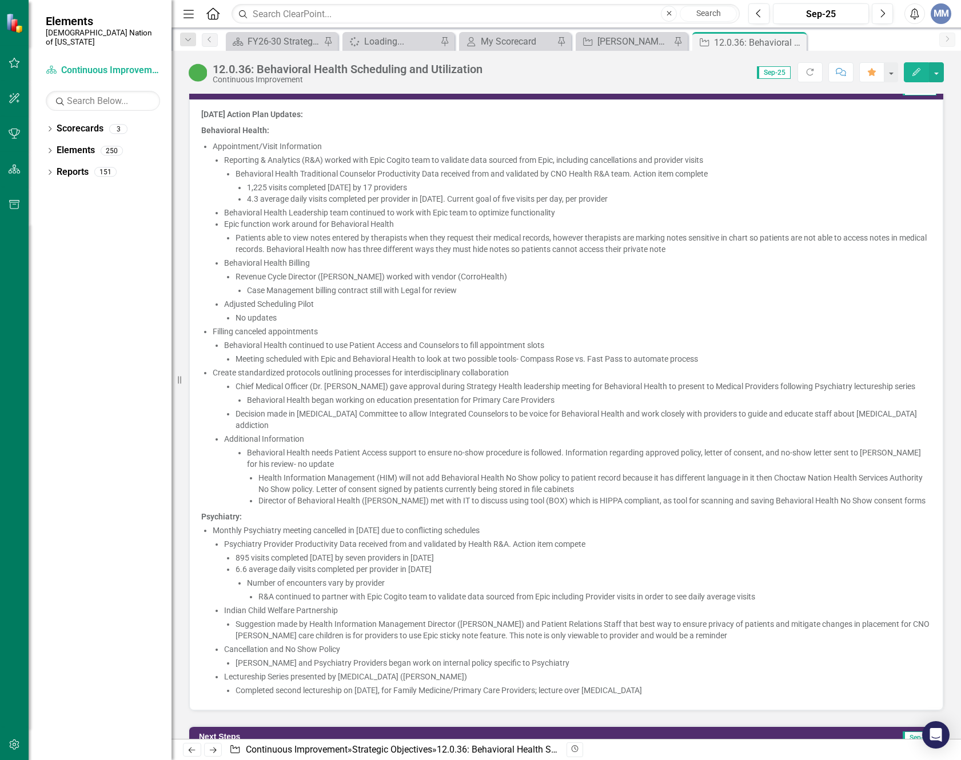
click at [226, 221] on li "Epic function work around for Behavioral Health Patients able to view notes ent…" at bounding box center [577, 236] width 707 height 37
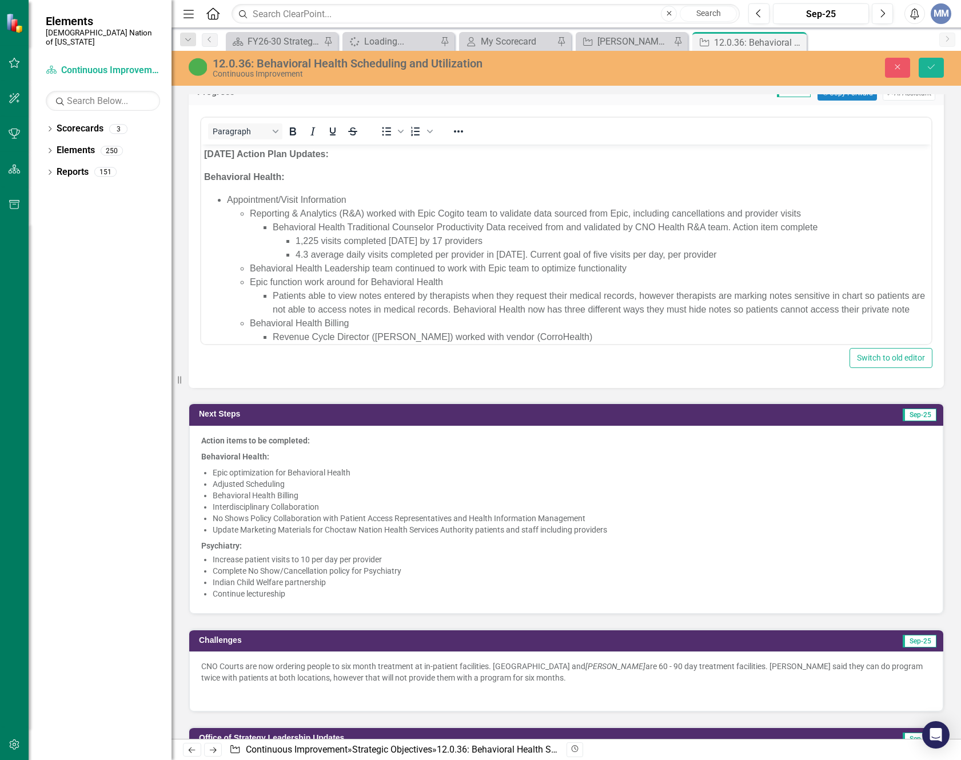
scroll to position [57, 0]
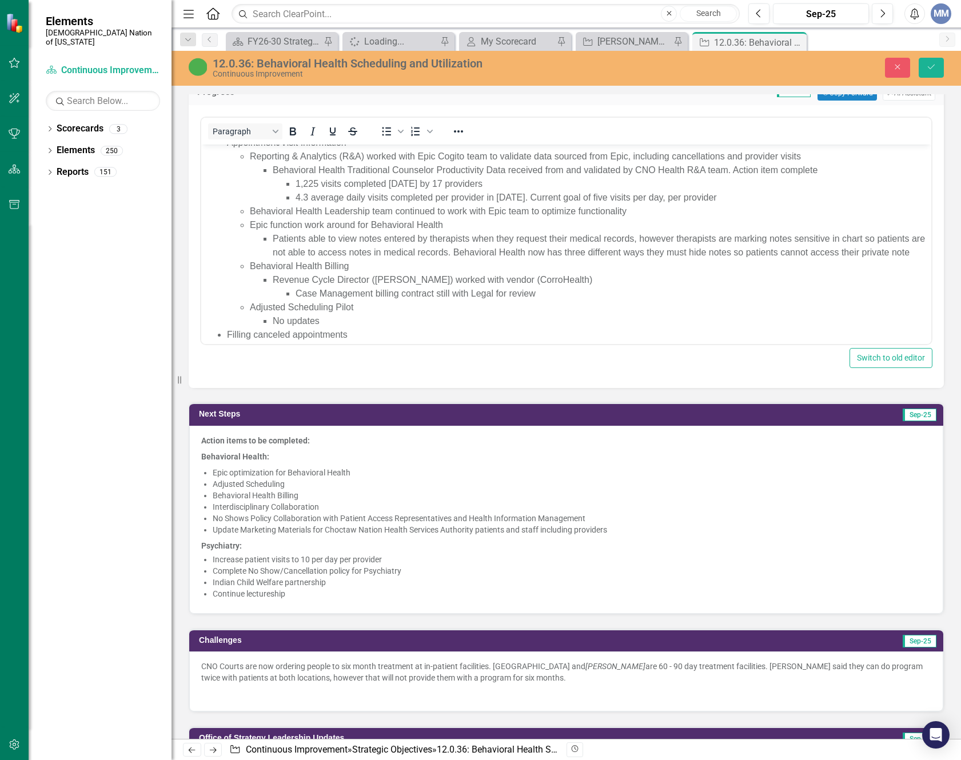
click at [246, 223] on ul "Reporting & Analytics (R&A) worked with Epic Cogito team to validate data sourc…" at bounding box center [577, 239] width 701 height 178
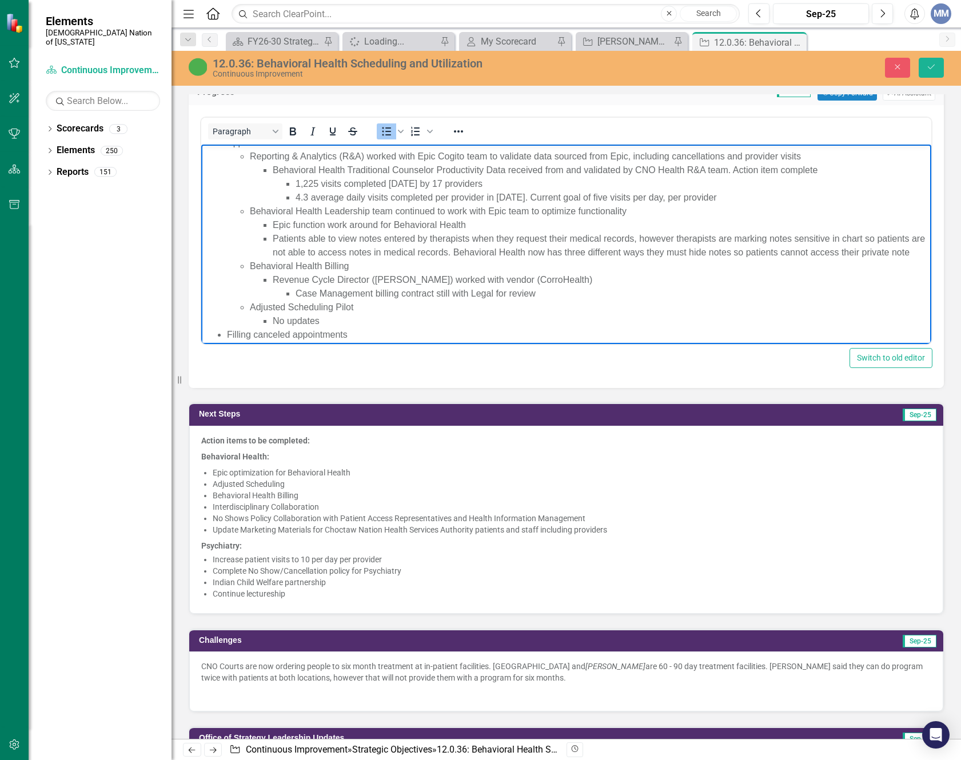
click at [269, 234] on ul "Epic function work around for Behavioral Health Patients able to view notes ent…" at bounding box center [589, 238] width 679 height 41
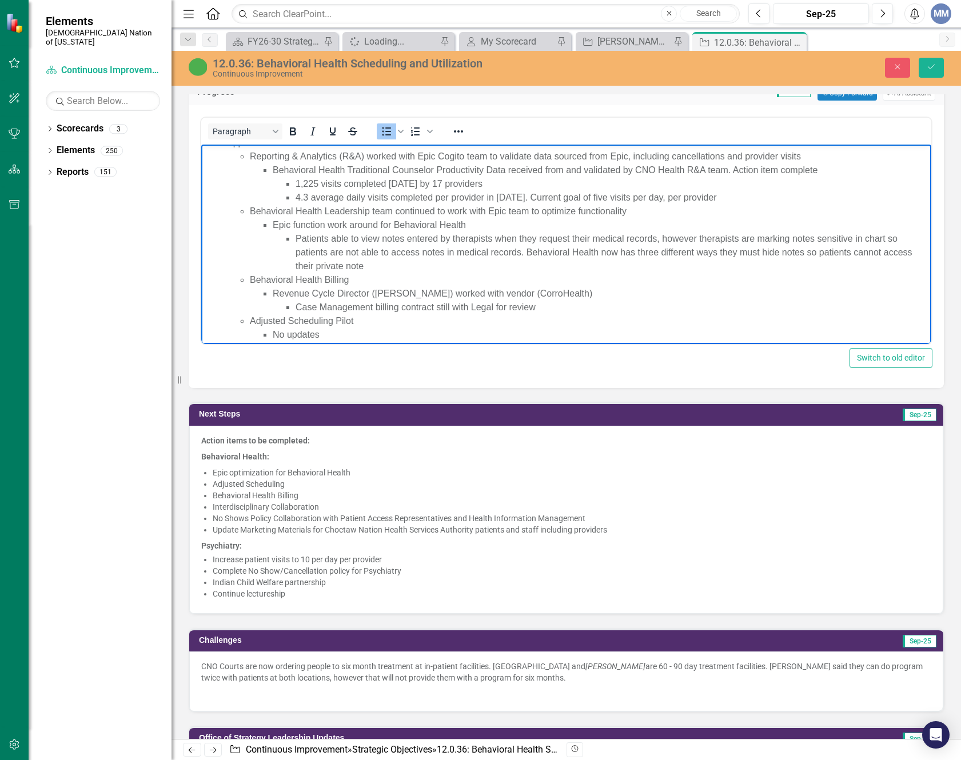
scroll to position [114, 0]
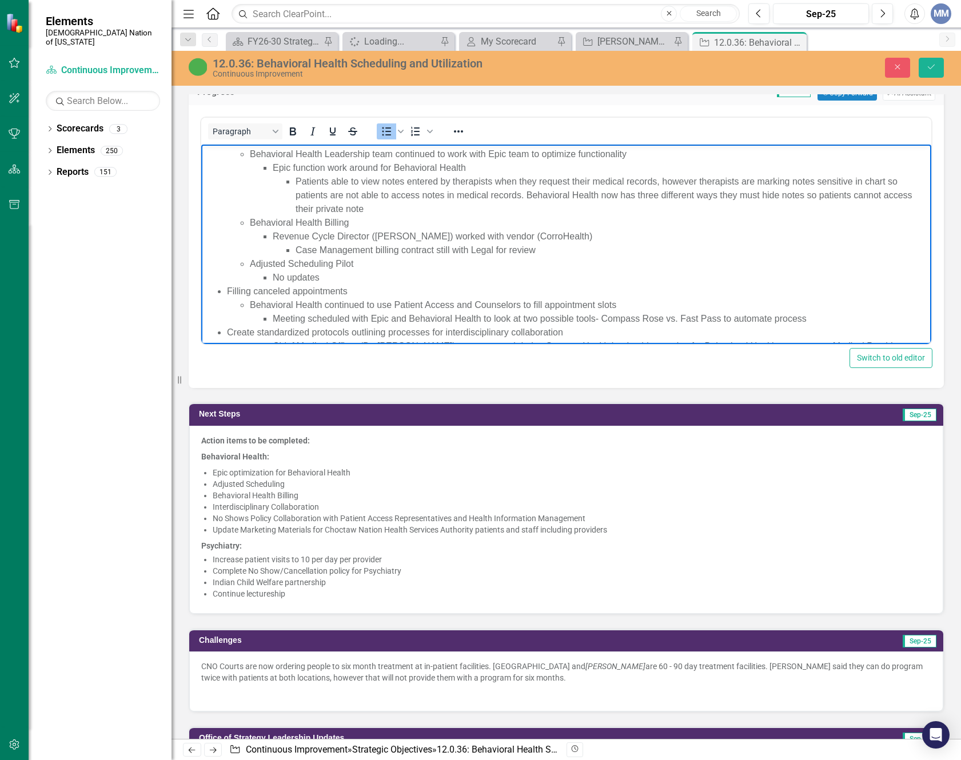
click at [332, 180] on li "Patients able to view notes entered by therapists when they request their medic…" at bounding box center [612, 195] width 633 height 41
click at [586, 178] on li "Patients are able to view notes entered by therapists when they request their m…" at bounding box center [612, 195] width 633 height 41
click at [681, 221] on li "Behavioral Health Billing Revenue Cycle Director (Paul Nelson) worked with vend…" at bounding box center [589, 236] width 679 height 41
drag, startPoint x: 825, startPoint y: 180, endPoint x: 858, endPoint y: 178, distance: 33.2
click at [858, 178] on li "Patients are able to view notes entered by therapists when accessing their medi…" at bounding box center [612, 195] width 633 height 41
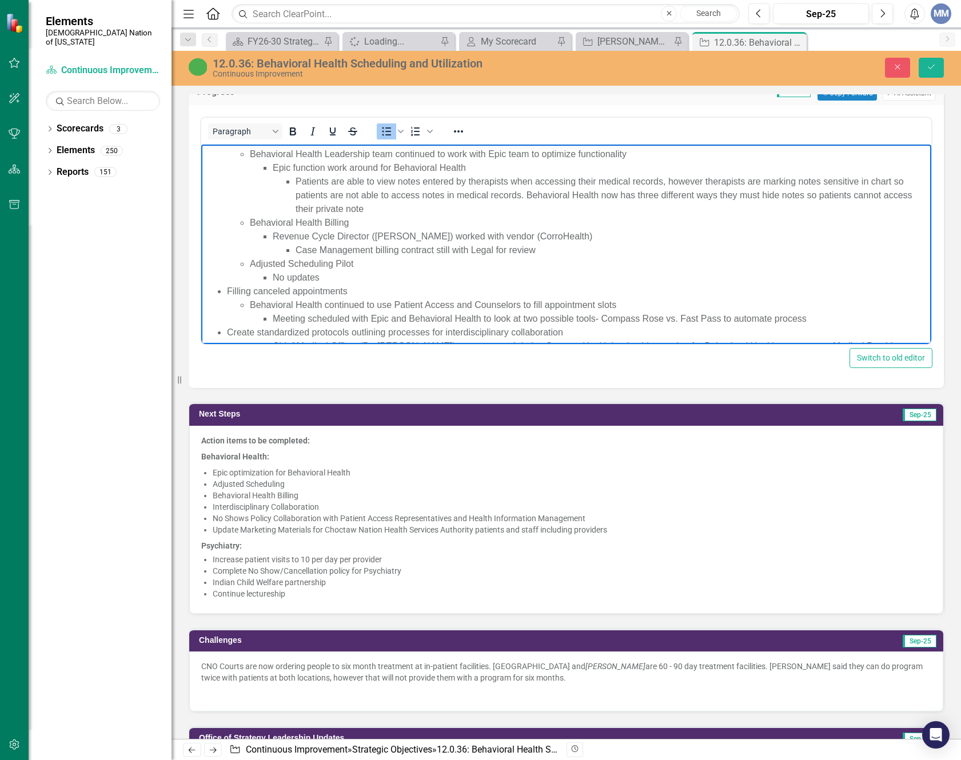
click at [790, 234] on li "Revenue Cycle Director (Paul Nelson) worked with vendor (CorroHealth) Case Mana…" at bounding box center [601, 243] width 656 height 27
drag, startPoint x: 824, startPoint y: 182, endPoint x: 859, endPoint y: 180, distance: 34.9
click at [859, 180] on li "Patients are able to view notes entered by therapists when accessing their medi…" at bounding box center [612, 195] width 633 height 41
click at [796, 271] on li "No updates" at bounding box center [601, 278] width 656 height 14
drag, startPoint x: 418, startPoint y: 194, endPoint x: 334, endPoint y: 192, distance: 83.5
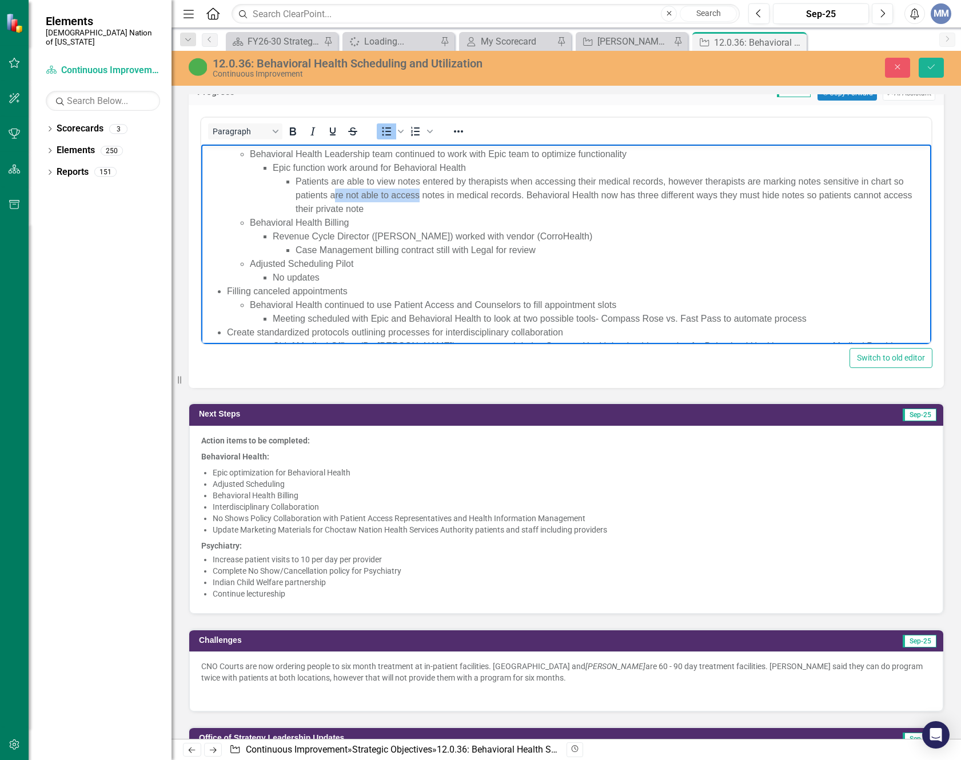
click at [334, 192] on li "Patients are able to view notes entered by therapists when accessing their medi…" at bounding box center [612, 195] width 633 height 41
click at [364, 209] on li "Patients are able to view notes entered by therapists when accessing their medi…" at bounding box center [612, 195] width 633 height 41
click at [599, 260] on li "Adjusted Scheduling Pilot No updates" at bounding box center [589, 270] width 679 height 27
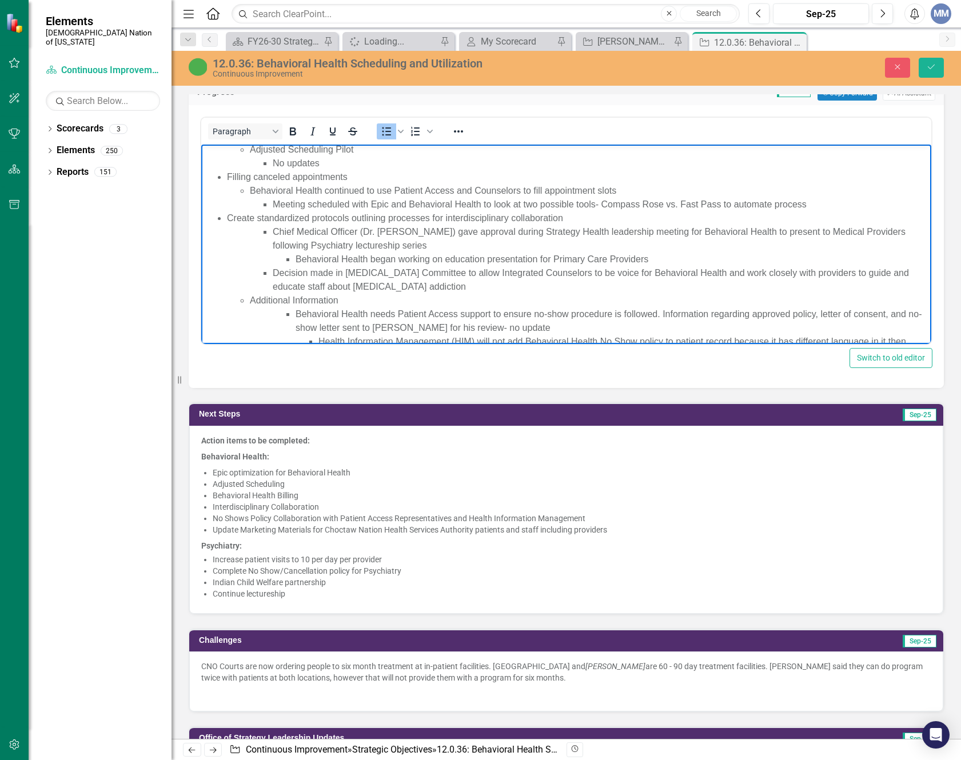
scroll to position [286, 0]
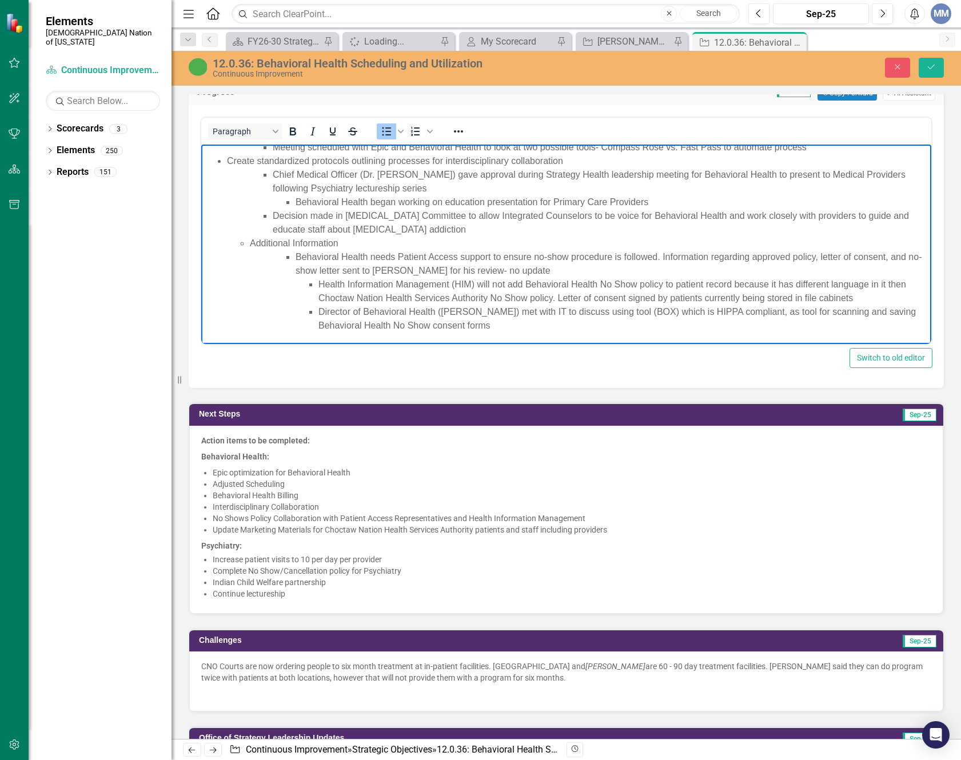
click at [485, 203] on li "Behavioral Health began working on education presentation for Primary Care Prov…" at bounding box center [612, 203] width 633 height 14
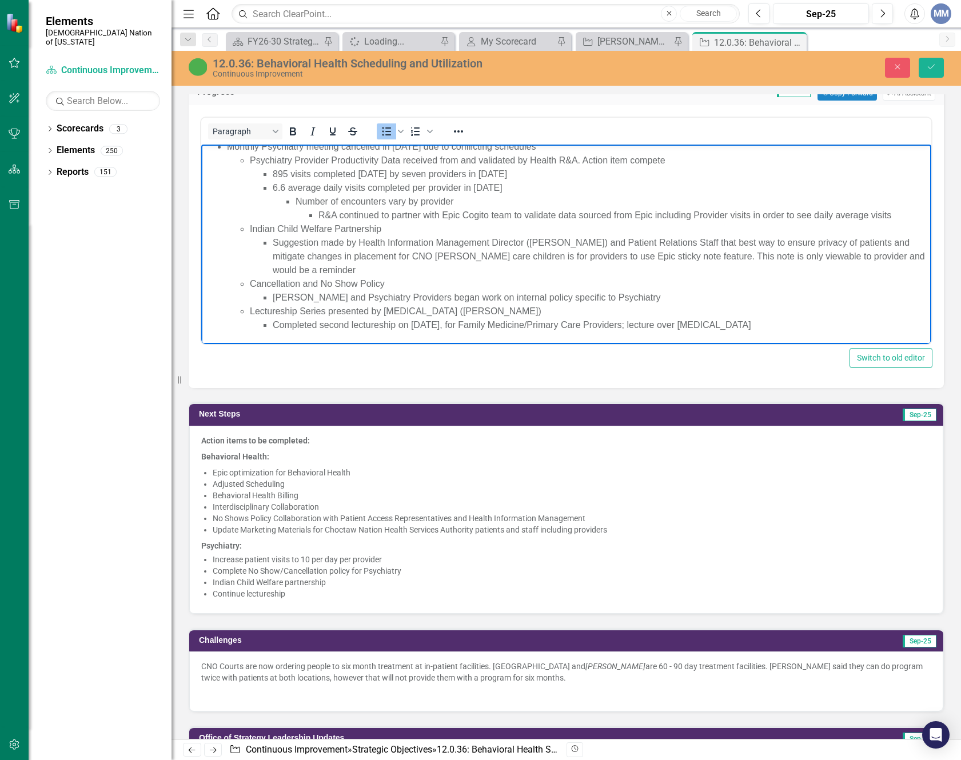
scroll to position [453, 0]
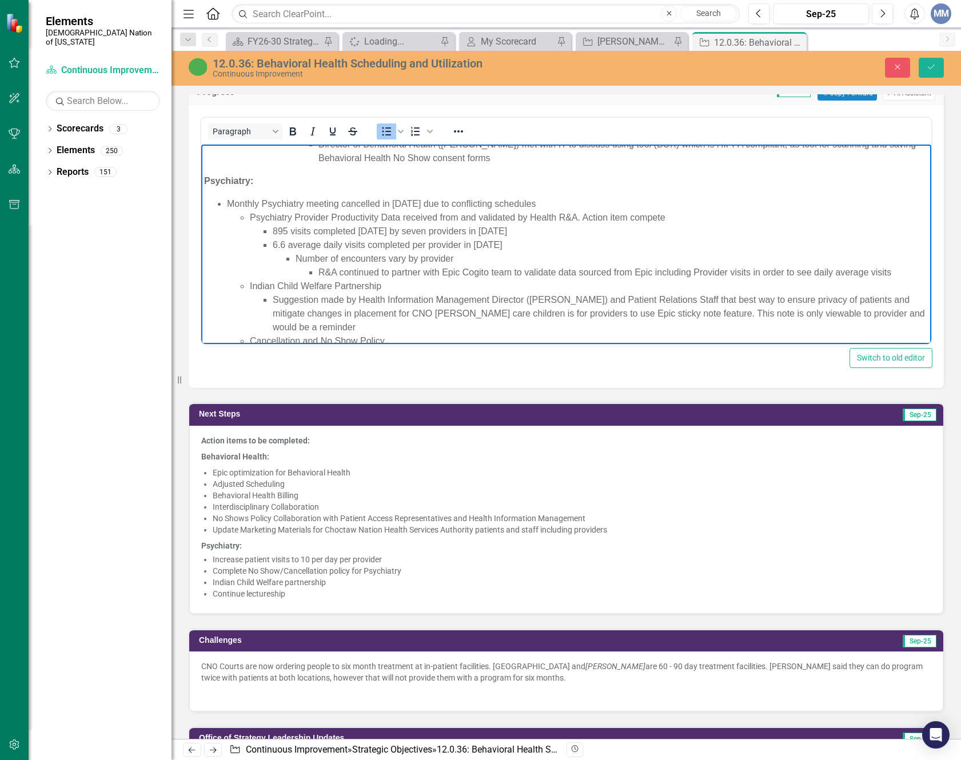
click at [577, 218] on li "Psychiatry Provider Productivity Data received from and validated by Health R&A…" at bounding box center [589, 245] width 679 height 69
click at [751, 219] on li "Psychiatry Provider Productivity Data received from and validated by Health Rep…" at bounding box center [589, 245] width 679 height 69
click at [409, 229] on li "895 visits completed [DATE] by seven providers in [DATE]" at bounding box center [601, 232] width 656 height 14
click at [561, 226] on li "895 visits completed [DATE] by seven providers in [DATE]" at bounding box center [601, 232] width 656 height 14
click at [554, 248] on li "6.6 average daily visits completed per provider in August 2025 Number of encoun…" at bounding box center [601, 258] width 656 height 41
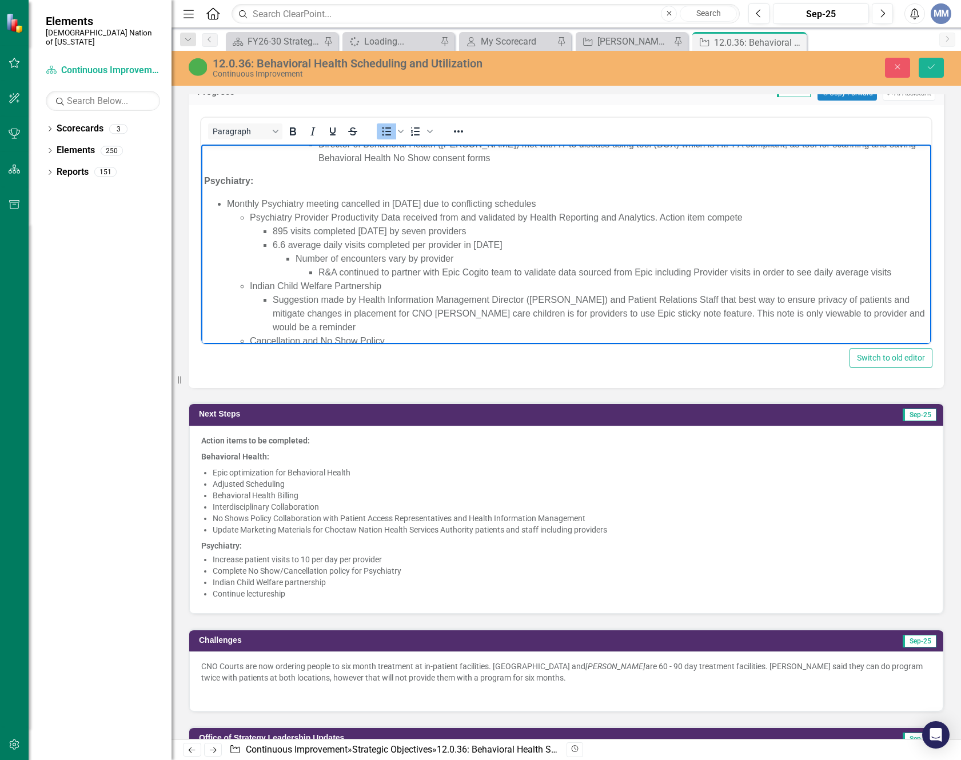
click at [522, 242] on li "6.6 average daily visits completed per provider in August 2025 Number of encoun…" at bounding box center [601, 258] width 656 height 41
click at [523, 241] on li "6.6 average daily visits completed per provider in August 2025, Average goal se…" at bounding box center [601, 258] width 656 height 41
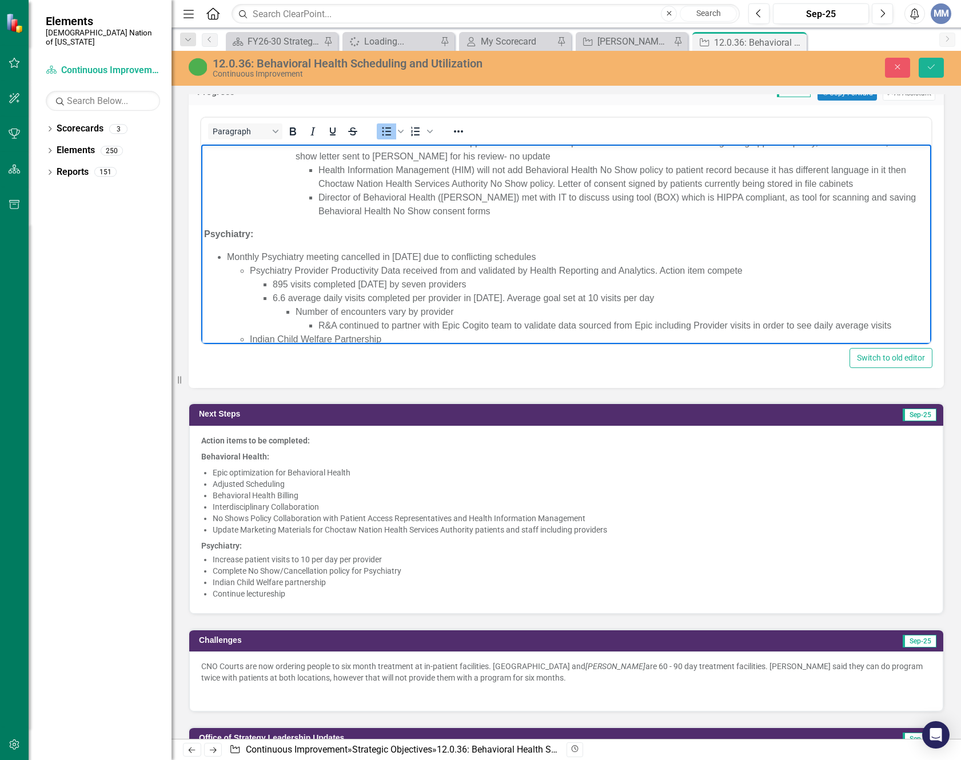
scroll to position [511, 0]
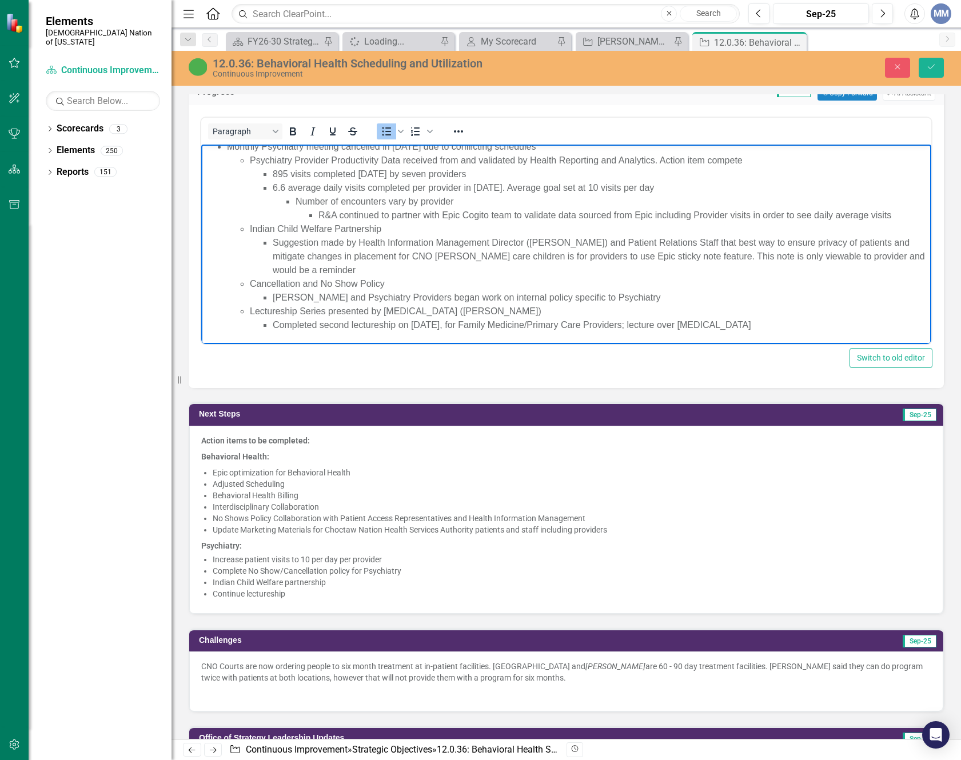
click at [564, 191] on li "6.6 average daily visits completed per provider in August 2025. Average goal se…" at bounding box center [601, 201] width 656 height 41
click at [672, 185] on li "6.6 average daily visits completed per provider in August 2025. Current goal se…" at bounding box center [601, 201] width 656 height 41
click at [693, 192] on li "6.6 average daily visits completed per provider in August 2025. Current goal se…" at bounding box center [601, 201] width 656 height 41
click at [735, 189] on li "6.6 average daily visits completed per provider in August 2025. Current goal se…" at bounding box center [601, 201] width 656 height 41
drag, startPoint x: 455, startPoint y: 200, endPoint x: 419, endPoint y: 200, distance: 36.0
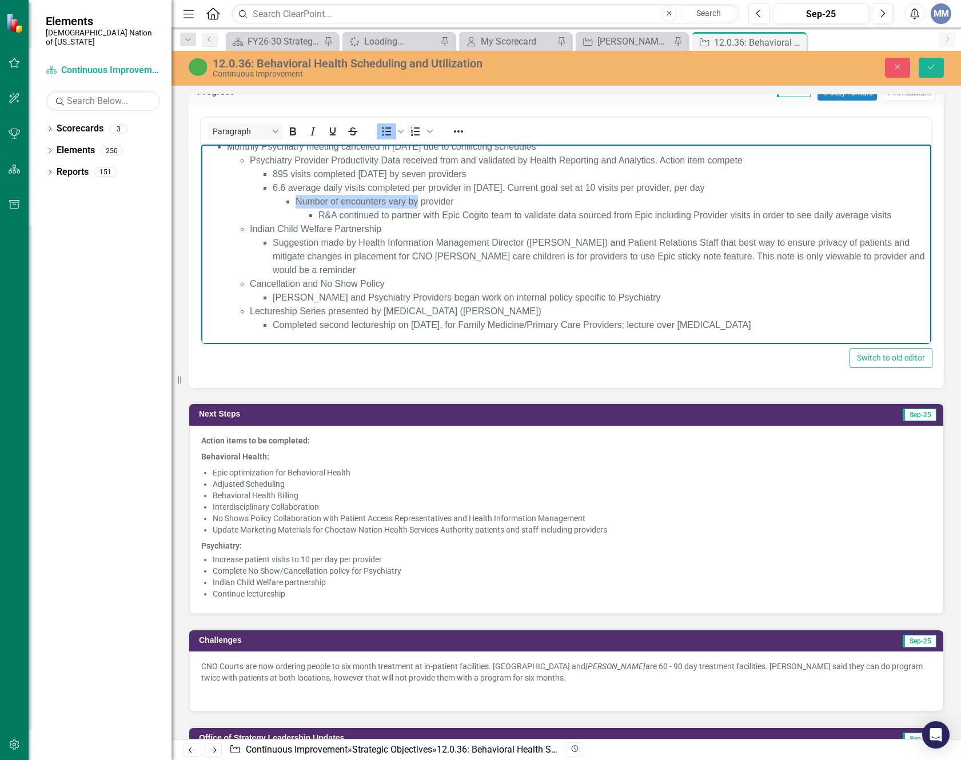
click at [419, 200] on li "Number of encounters vary by provider R&A continued to partner with Epic Cogito…" at bounding box center [612, 208] width 633 height 27
copy li "Number of encounters vary by"
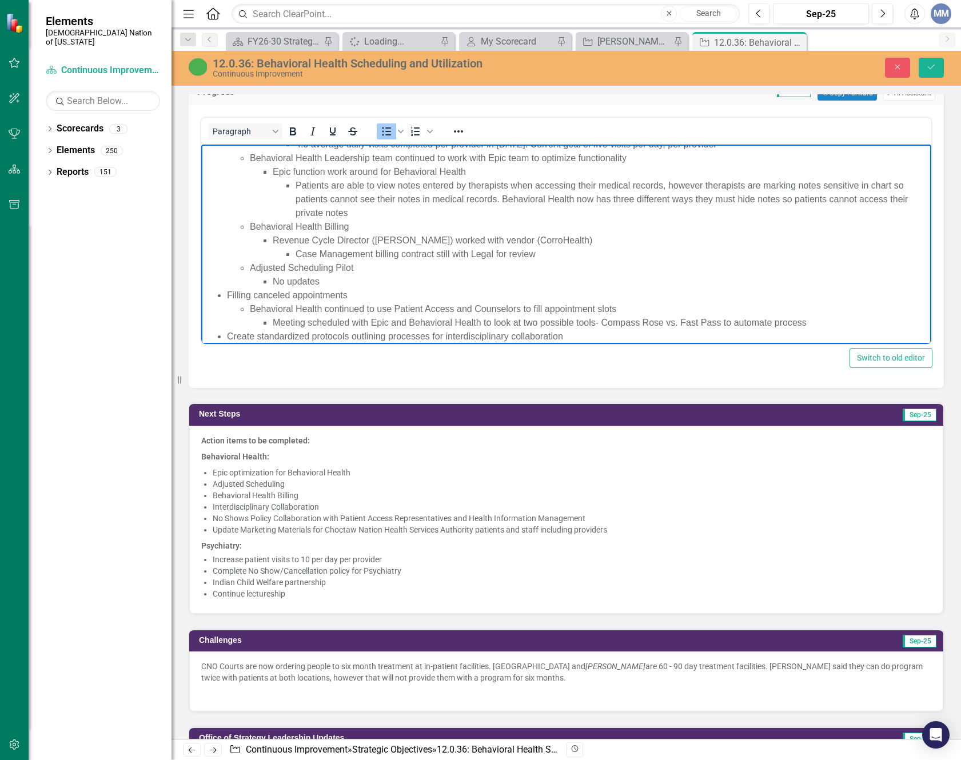
scroll to position [53, 0]
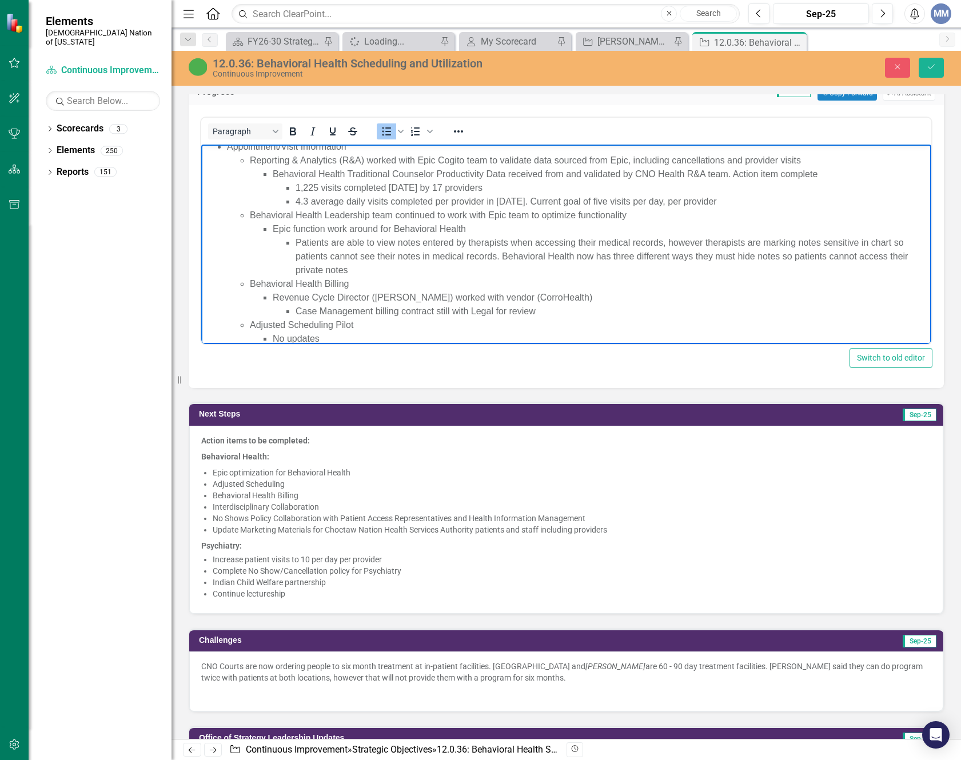
drag, startPoint x: 752, startPoint y: 200, endPoint x: 744, endPoint y: 154, distance: 46.3
click at [752, 199] on li "4.3 average daily visits completed per provider in [DATE]. Current goal of five…" at bounding box center [612, 202] width 633 height 14
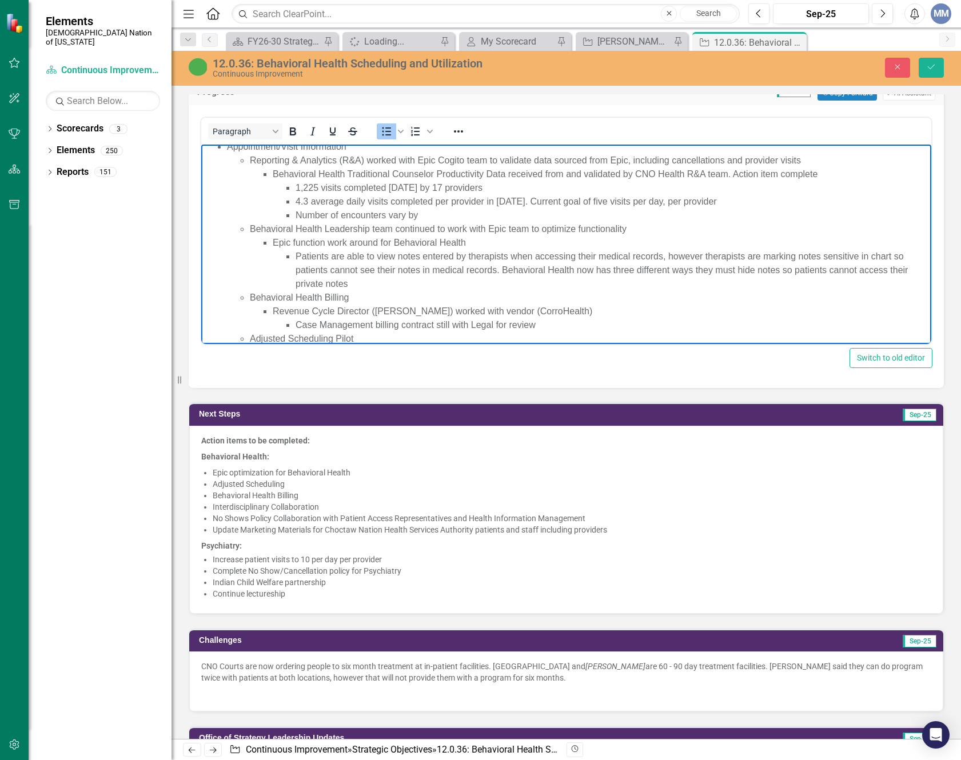
click at [525, 191] on li "1,225 visits completed [DATE] by 17 providers" at bounding box center [612, 188] width 633 height 14
click at [742, 201] on li "4.3 average daily visits completed per provider in [DATE]. Current goal of five…" at bounding box center [612, 202] width 633 height 14
click at [738, 201] on li "4.3 average daily visits completed per provider in [DATE]. Current goal of five…" at bounding box center [612, 202] width 633 height 14
click at [509, 211] on li "Number of encounters vary by" at bounding box center [612, 216] width 633 height 14
drag, startPoint x: 388, startPoint y: 216, endPoint x: 429, endPoint y: 166, distance: 64.2
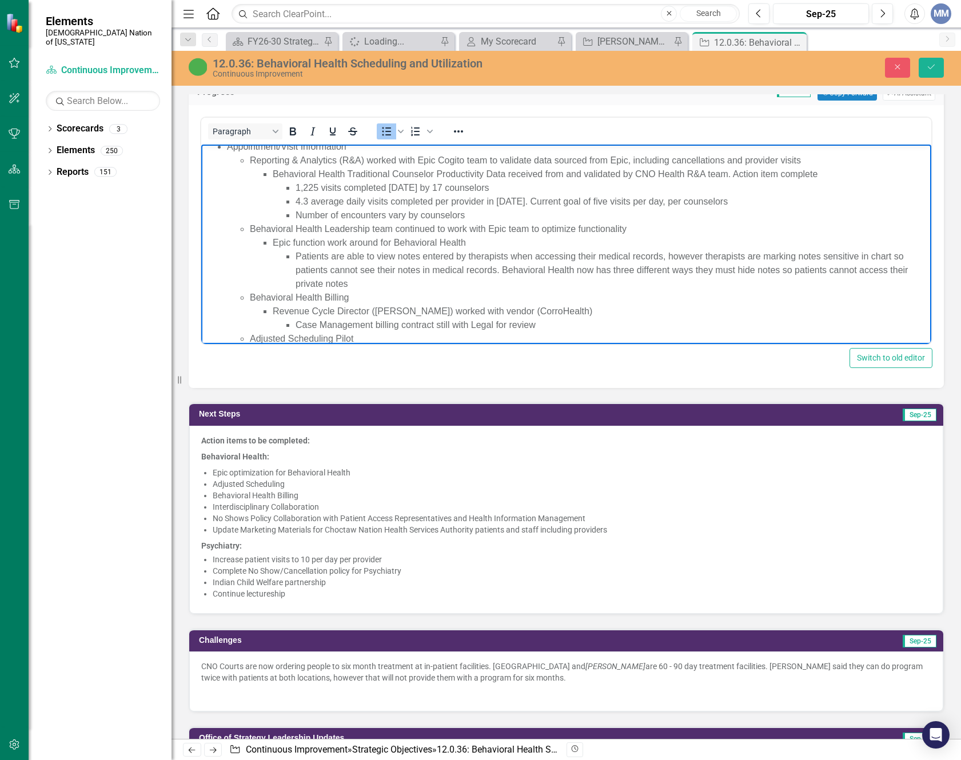
click at [388, 216] on li "Number of encounters vary by counselors" at bounding box center [612, 216] width 633 height 14
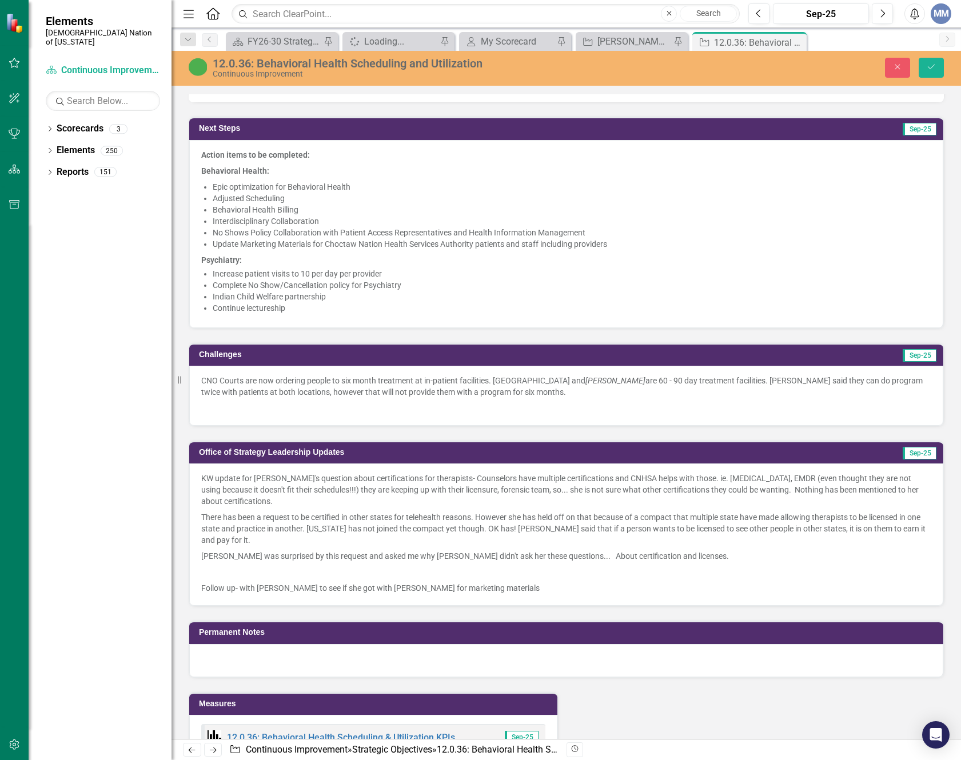
scroll to position [972, 0]
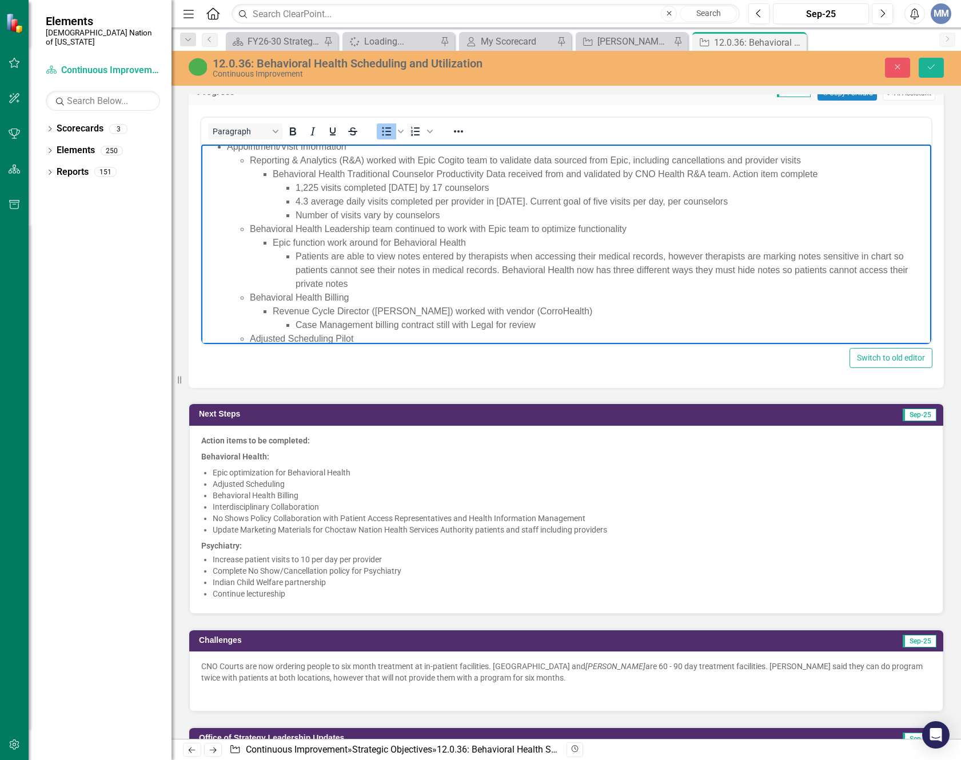
click at [467, 213] on li "Number of visits vary by counselors" at bounding box center [612, 216] width 633 height 14
click at [762, 199] on li "4.3 average daily visits completed per provider in August 2025. Current goal of…" at bounding box center [612, 202] width 633 height 14
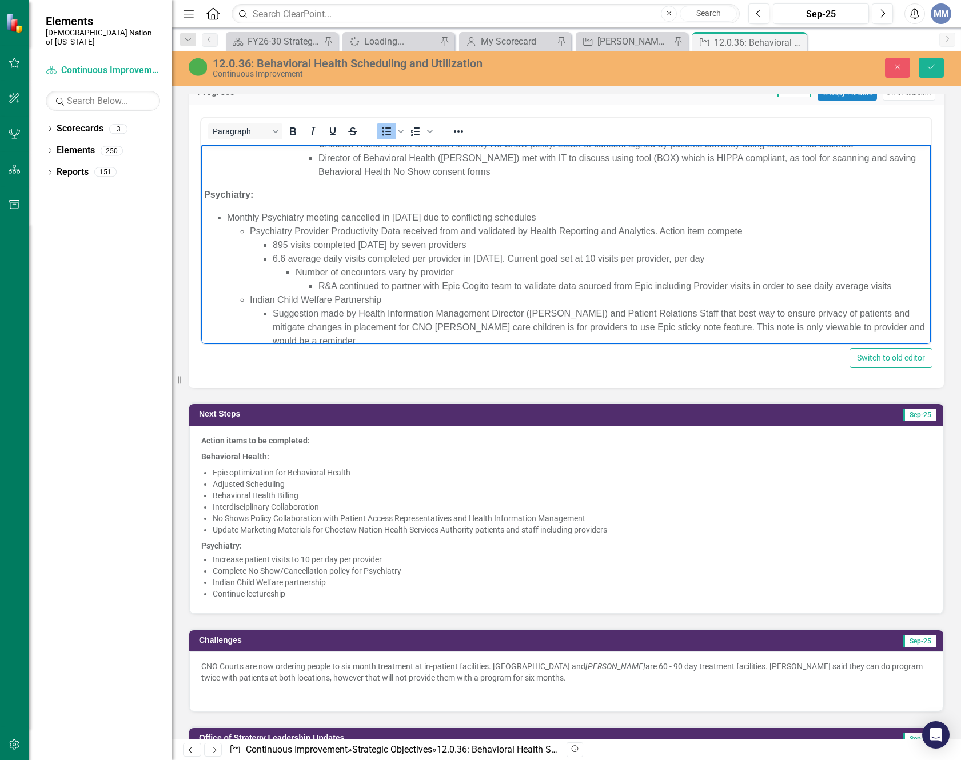
scroll to position [511, 0]
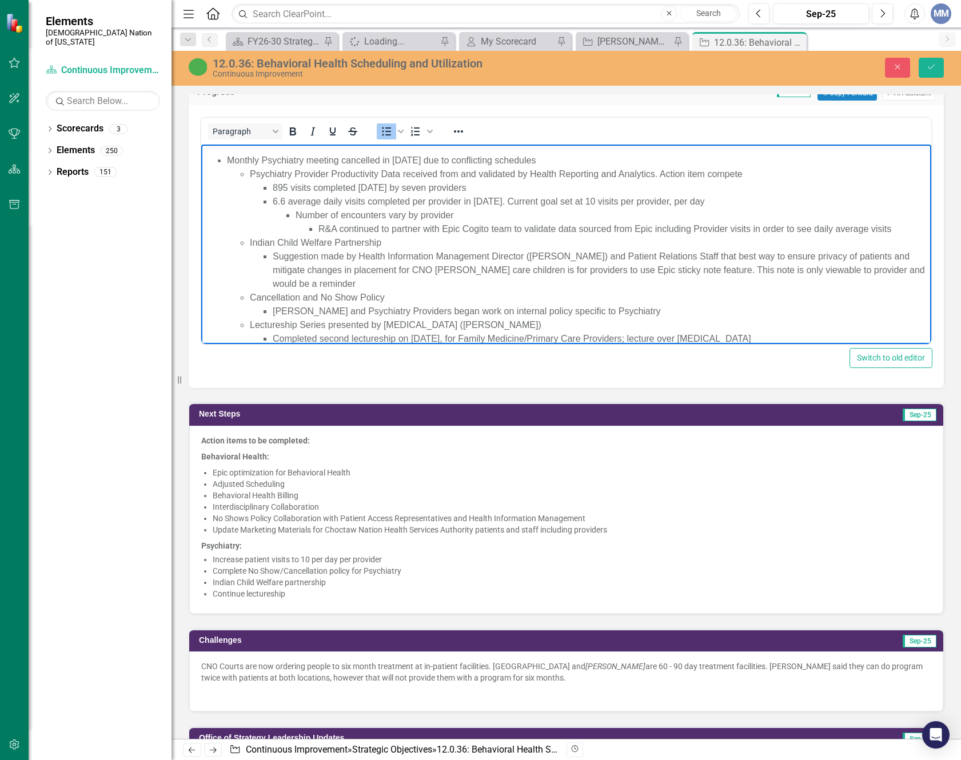
click at [354, 279] on li "Suggestion made by Health Information Management Director ([PERSON_NAME]) and P…" at bounding box center [601, 270] width 656 height 41
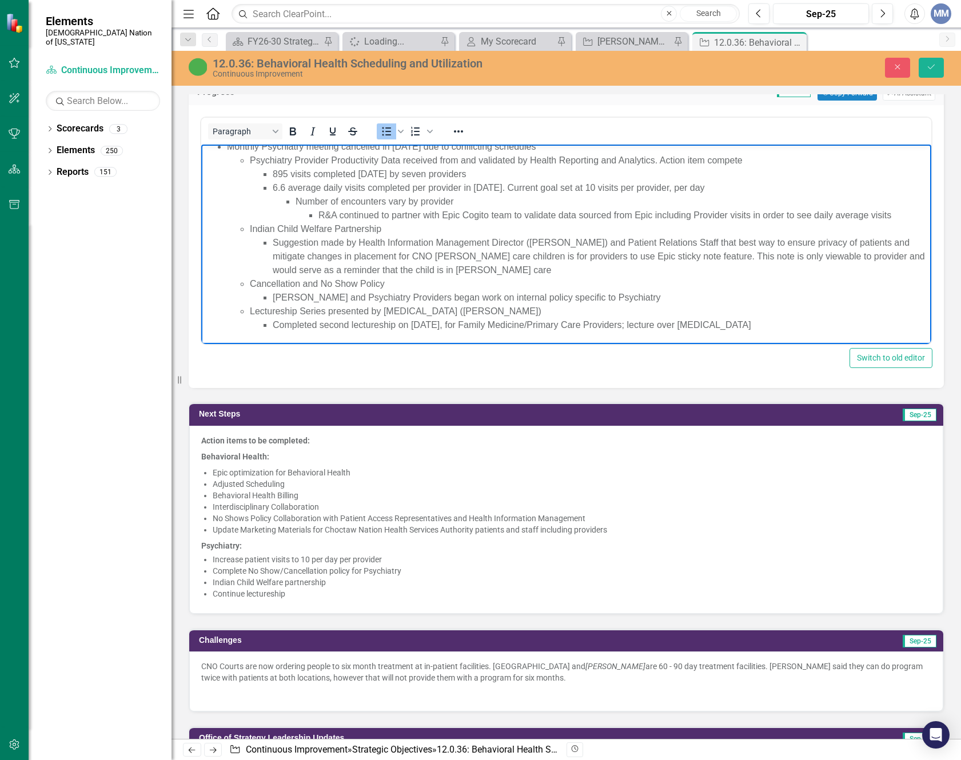
scroll to position [1029, 0]
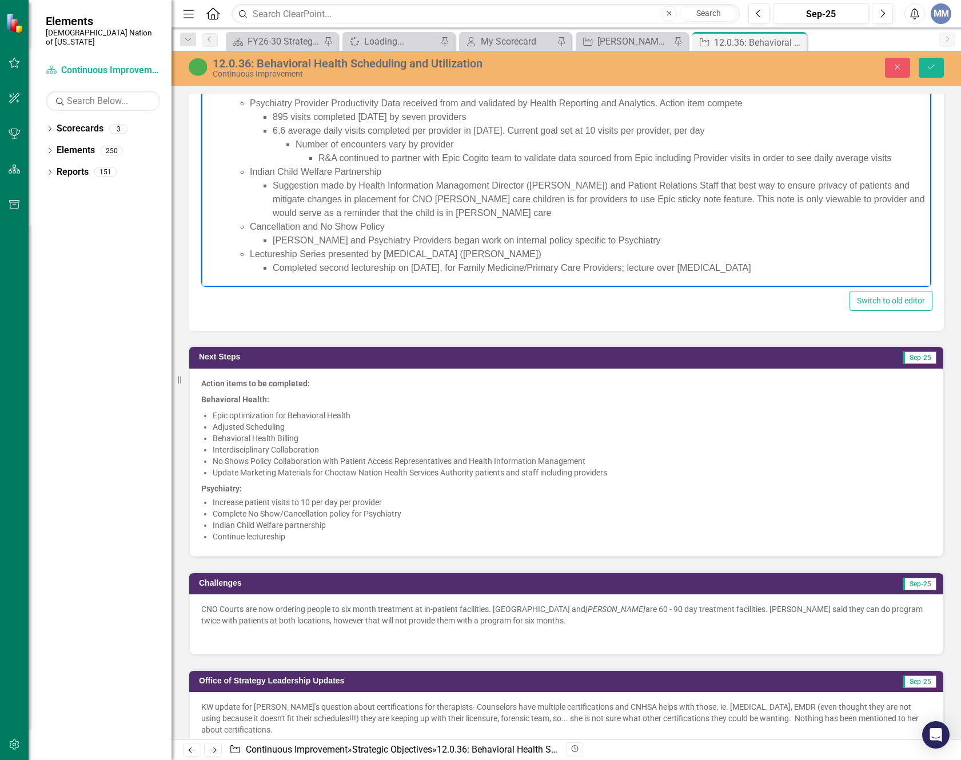
click at [792, 268] on li "Completed second lectureship on [DATE], for Family Medicine/Primary Care Provid…" at bounding box center [601, 268] width 656 height 14
drag, startPoint x: 792, startPoint y: 268, endPoint x: 274, endPoint y: 265, distance: 518.0
click at [274, 265] on li "Completed second lectureship on [DATE], for Family Medicine/Primary Care Provid…" at bounding box center [601, 268] width 656 height 14
click at [620, 269] on li "No lecture in September 2025" at bounding box center [601, 268] width 656 height 14
click at [933, 74] on button "Save" at bounding box center [931, 68] width 25 height 20
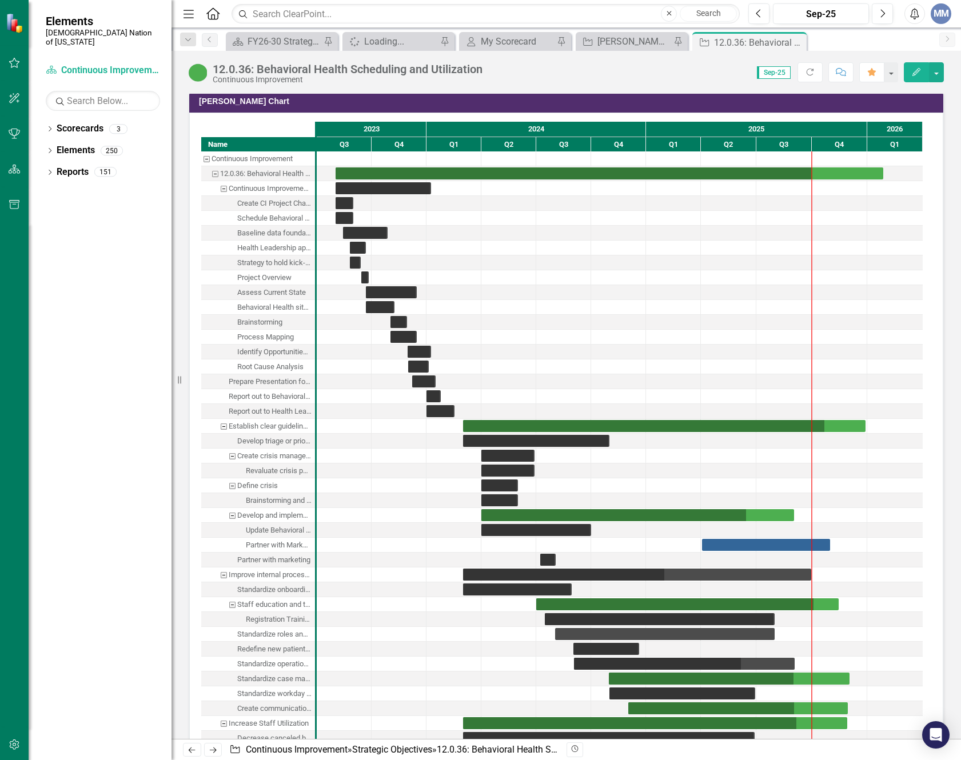
scroll to position [3201, 0]
